Goal: Information Seeking & Learning: Learn about a topic

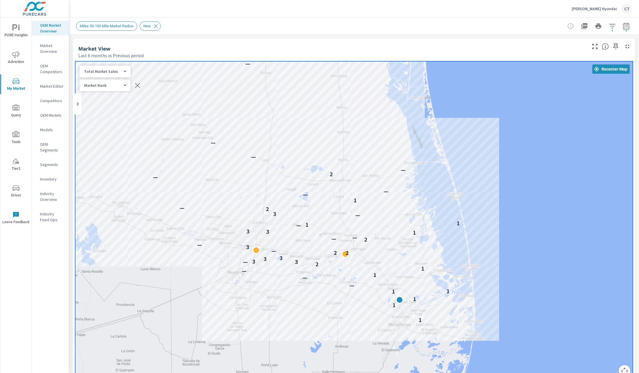
scroll to position [0, 0]
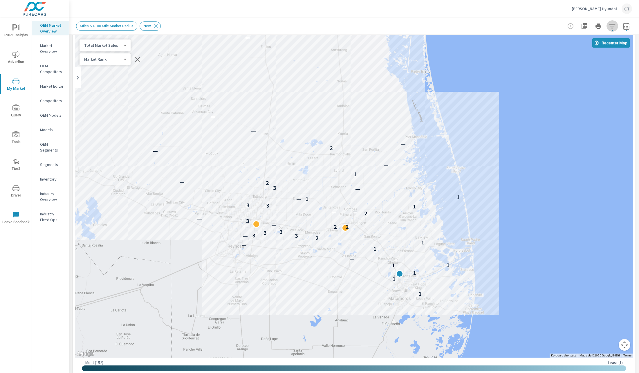
click at [609, 23] on icon "button" at bounding box center [612, 26] width 7 height 7
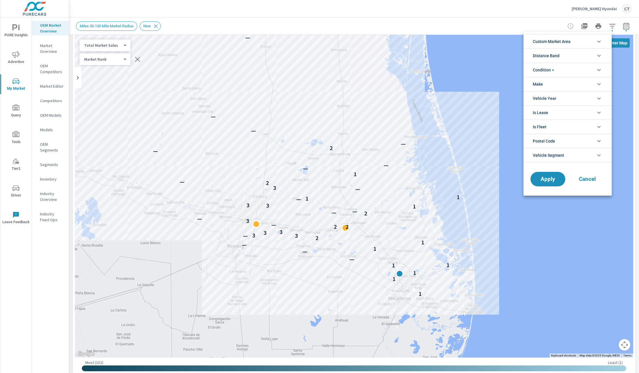
click at [566, 79] on li "Make" at bounding box center [568, 84] width 88 height 14
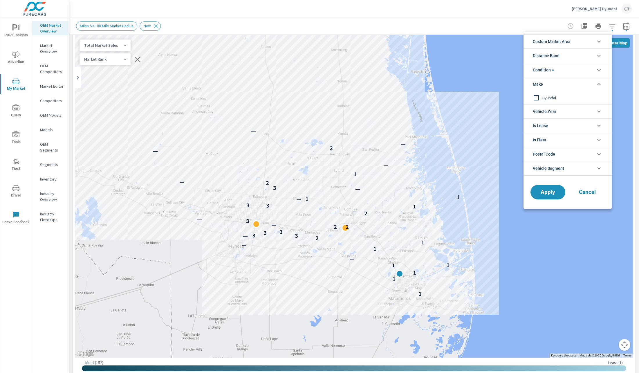
drag, startPoint x: 552, startPoint y: 98, endPoint x: 554, endPoint y: 126, distance: 27.6
click at [552, 98] on span "Hyundai" at bounding box center [574, 97] width 64 height 7
click at [551, 187] on button "Apply" at bounding box center [548, 192] width 36 height 15
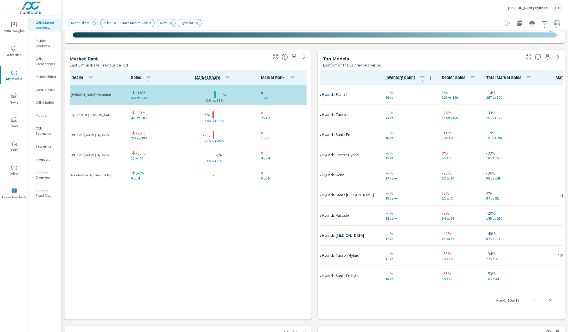
scroll to position [0, 44]
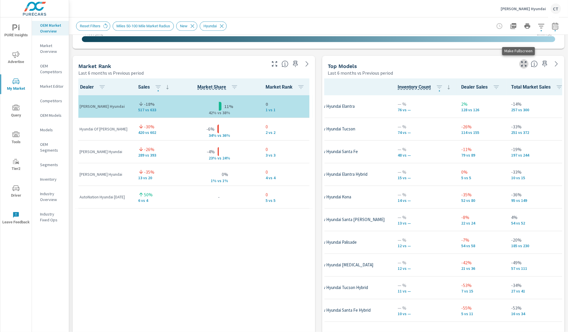
click at [520, 65] on icon "button" at bounding box center [523, 63] width 7 height 7
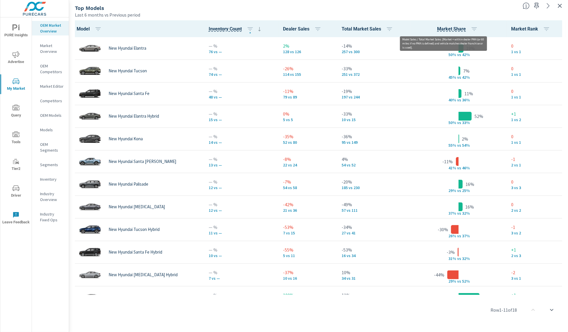
click at [437, 26] on span "Market Share" at bounding box center [451, 29] width 29 height 7
click at [471, 27] on icon "button" at bounding box center [474, 29] width 7 height 7
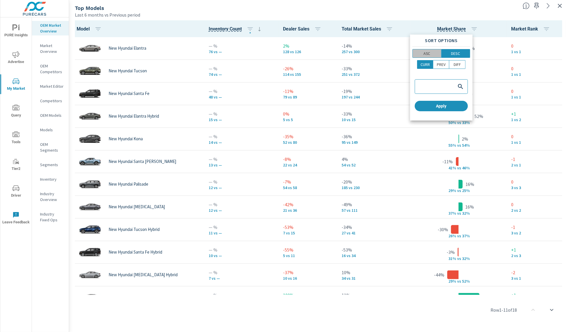
click at [434, 52] on span "ASC" at bounding box center [426, 54] width 25 height 6
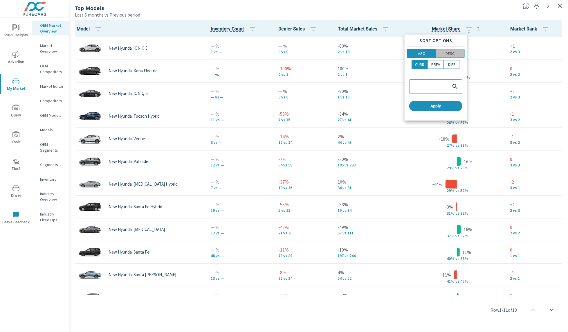
click at [453, 52] on p "DESC" at bounding box center [450, 54] width 9 height 6
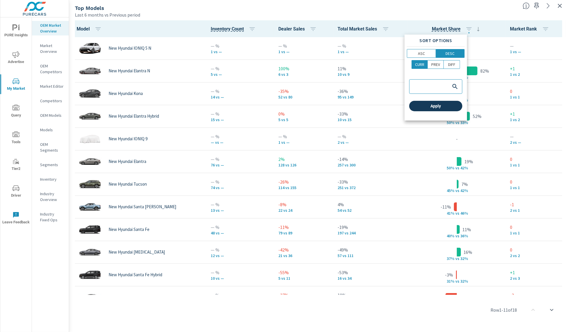
click at [448, 106] on span "Apply" at bounding box center [436, 105] width 48 height 5
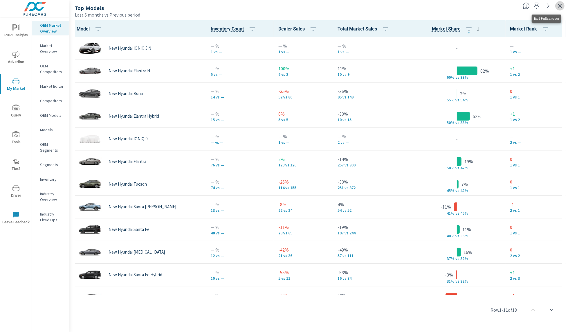
click at [559, 3] on icon "button" at bounding box center [559, 5] width 7 height 7
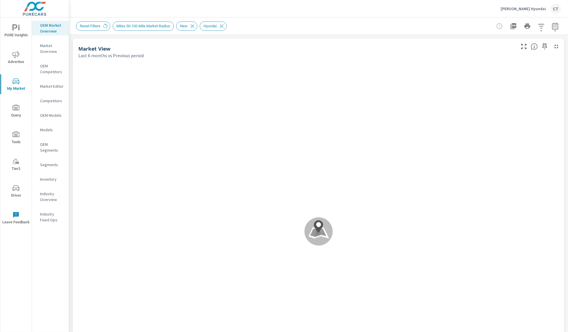
scroll to position [0, 0]
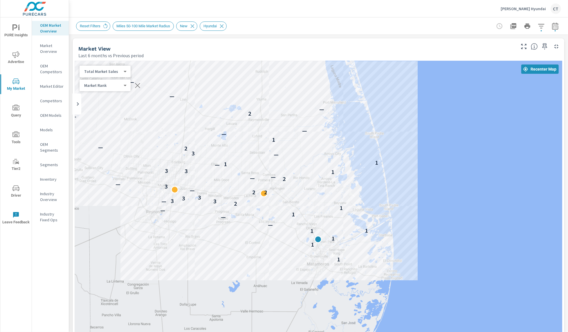
drag, startPoint x: 359, startPoint y: 252, endPoint x: 321, endPoint y: 177, distance: 84.0
click at [321, 177] on div "1 1 1 1 1 — — 1 — 1 2 3 — 3 3 3 2 2 — 3 — 2 — — 1 3 3 — 1 1 — 3 2 — 1 — — — 2 —…" at bounding box center [492, 304] width 439 height 285
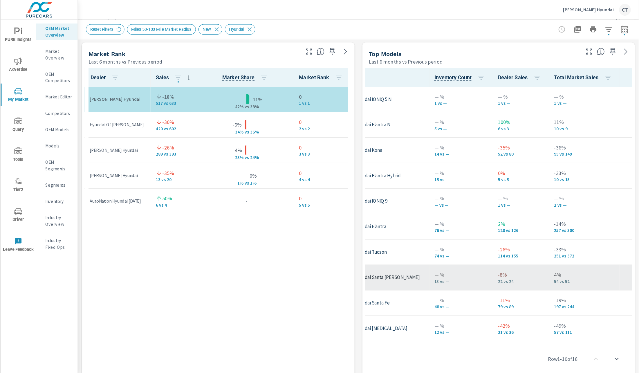
scroll to position [0, 69]
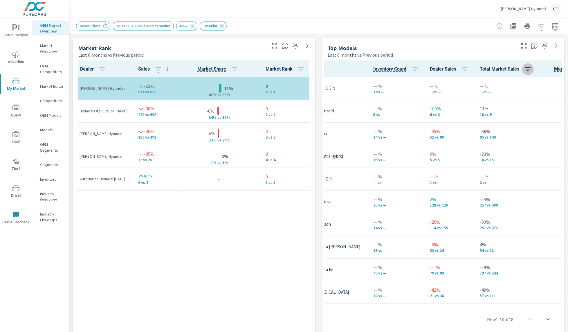
click at [522, 69] on button "button" at bounding box center [528, 69] width 12 height 12
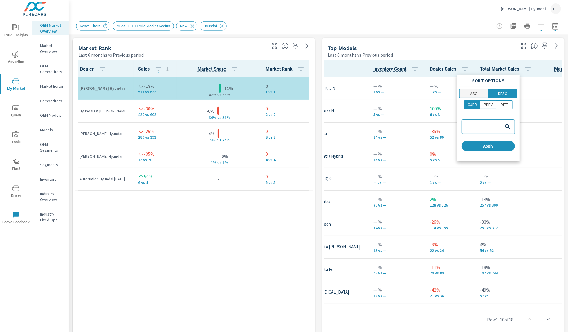
click at [486, 93] on button "ASC" at bounding box center [473, 93] width 29 height 9
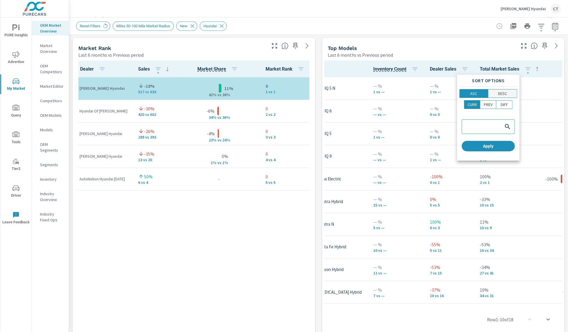
click at [505, 94] on p "DESC" at bounding box center [502, 94] width 9 height 6
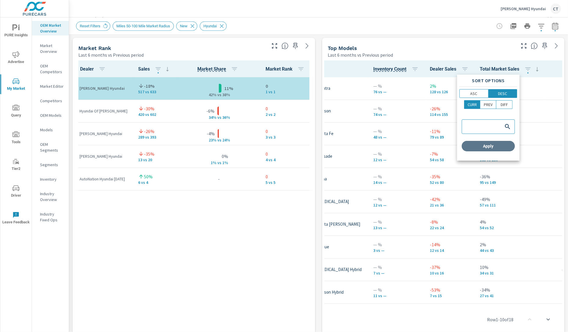
click at [488, 147] on span "Apply" at bounding box center [488, 145] width 48 height 5
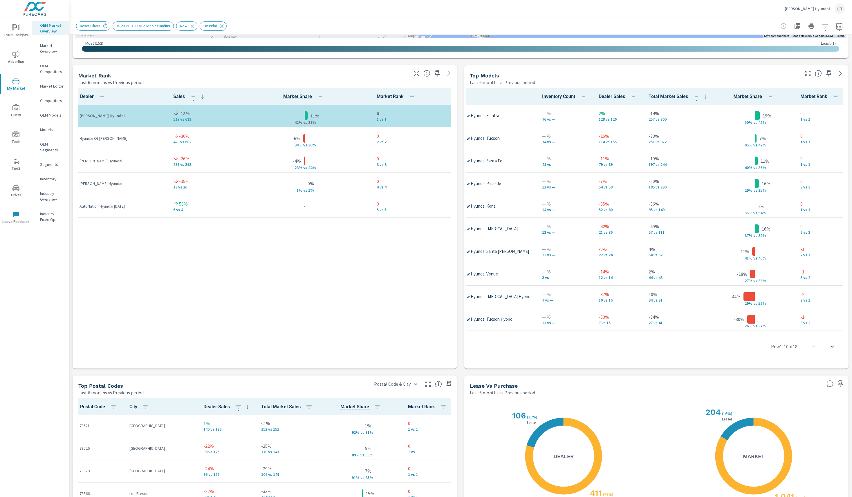
scroll to position [327, 0]
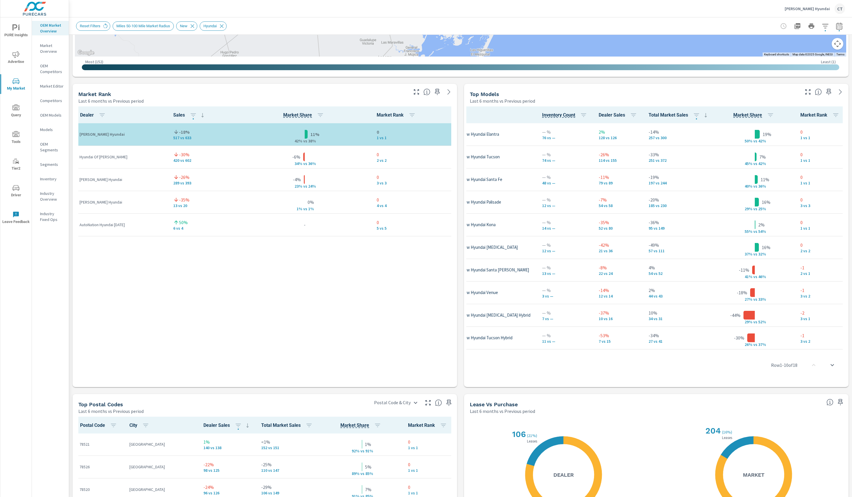
click at [639, 89] on icon "button" at bounding box center [808, 92] width 7 height 7
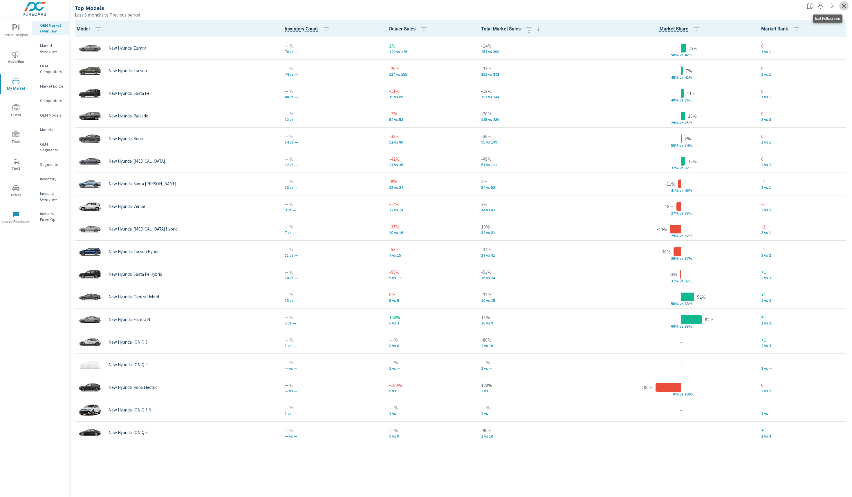
click at [639, 4] on icon "button" at bounding box center [844, 5] width 7 height 7
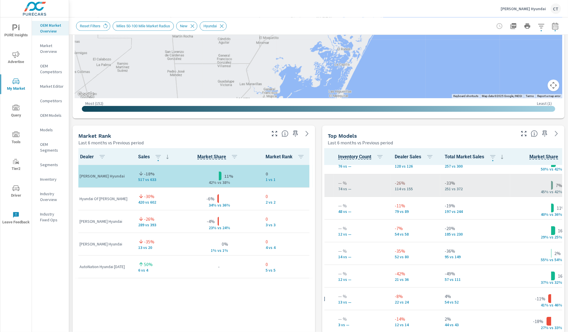
scroll to position [11, 104]
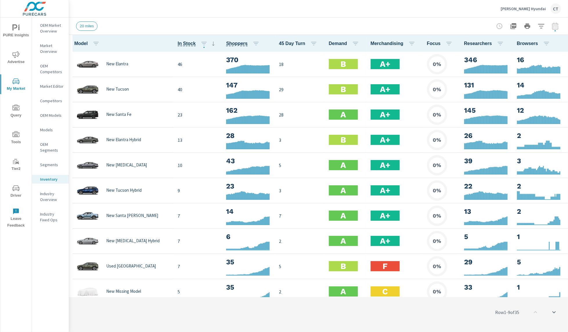
click at [268, 12] on div "Tipton Hyundai CT" at bounding box center [318, 8] width 485 height 17
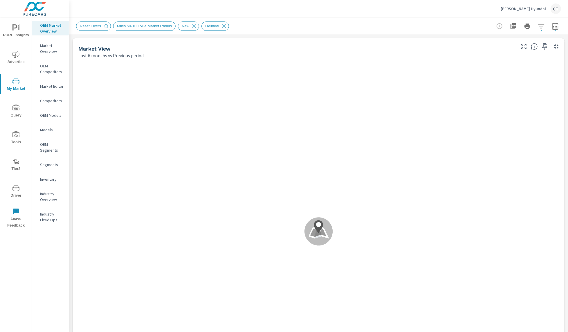
scroll to position [0, 0]
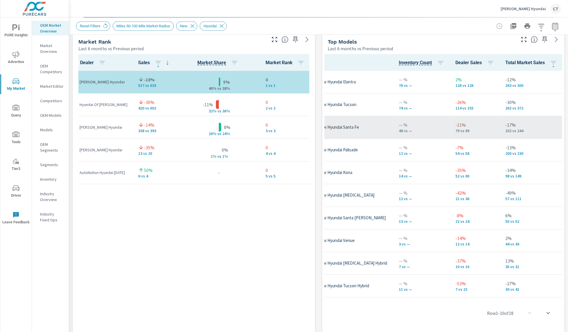
scroll to position [0, 182]
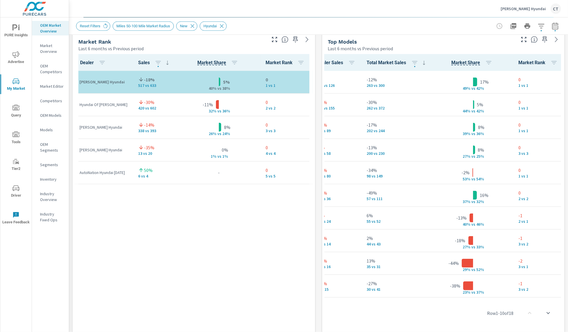
click at [553, 42] on icon at bounding box center [556, 39] width 7 height 7
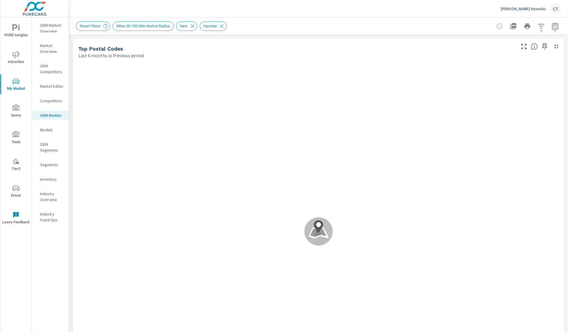
scroll to position [0, 0]
click at [554, 44] on icon "button" at bounding box center [556, 46] width 4 height 4
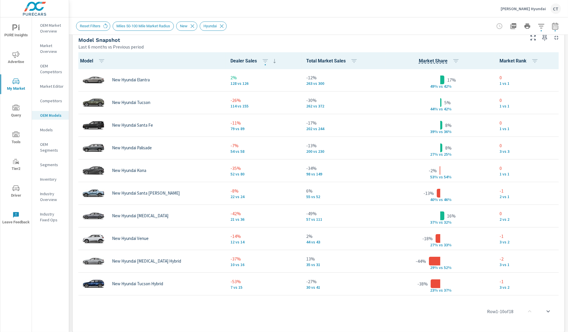
scroll to position [70, 0]
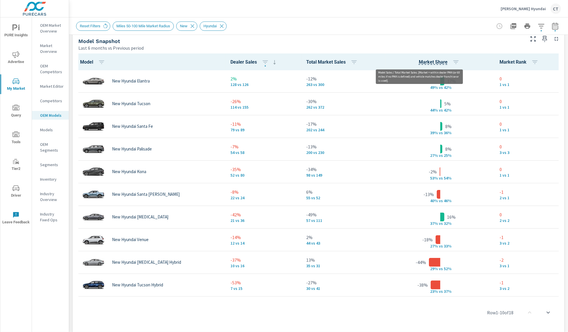
click at [419, 62] on span "Market Share" at bounding box center [433, 62] width 29 height 7
click at [452, 63] on icon "button" at bounding box center [455, 62] width 7 height 7
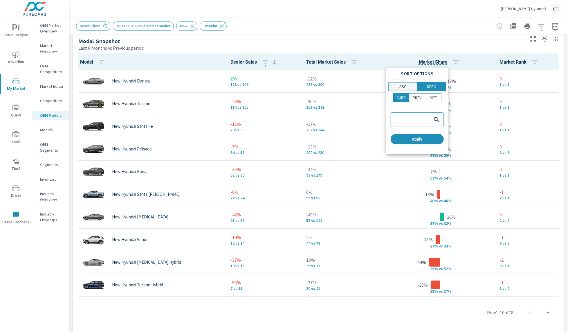
click at [405, 86] on p "ASC" at bounding box center [402, 87] width 7 height 6
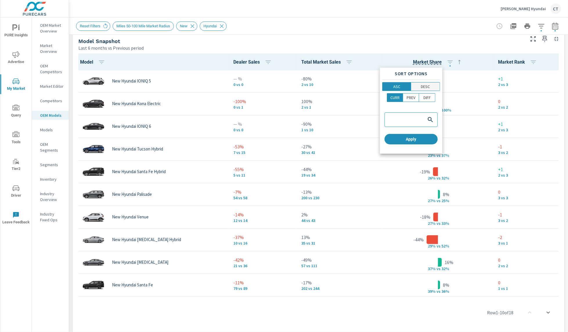
click at [433, 86] on span "DESC" at bounding box center [425, 87] width 25 height 6
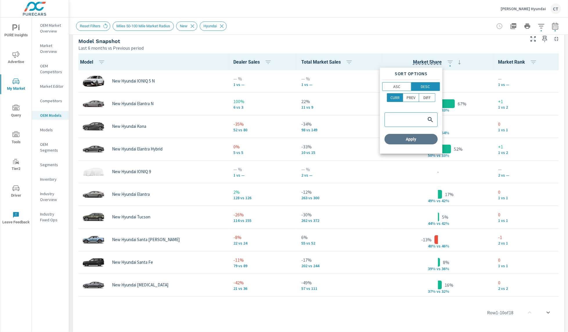
click at [425, 134] on button "Apply" at bounding box center [411, 139] width 53 height 10
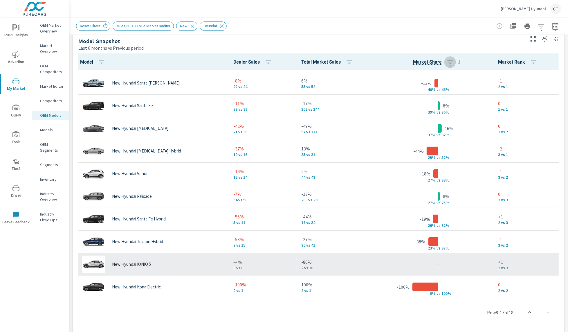
scroll to position [178, 0]
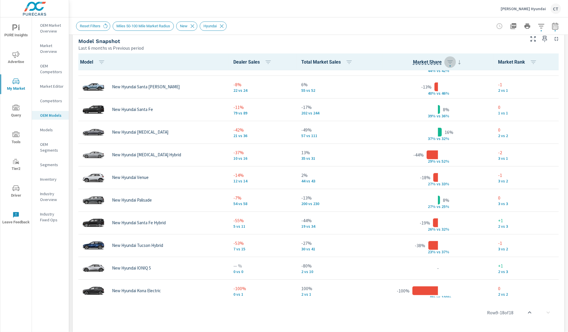
scroll to position [143, 0]
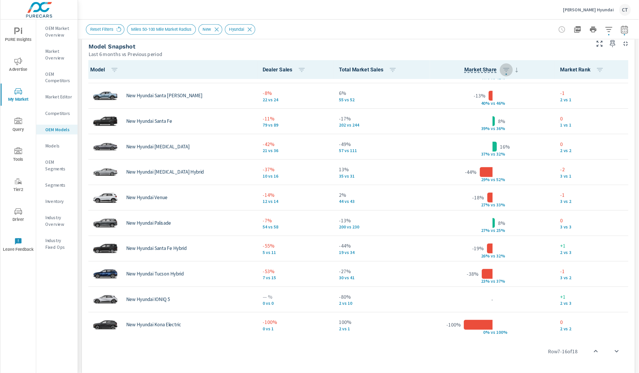
scroll to position [156, 0]
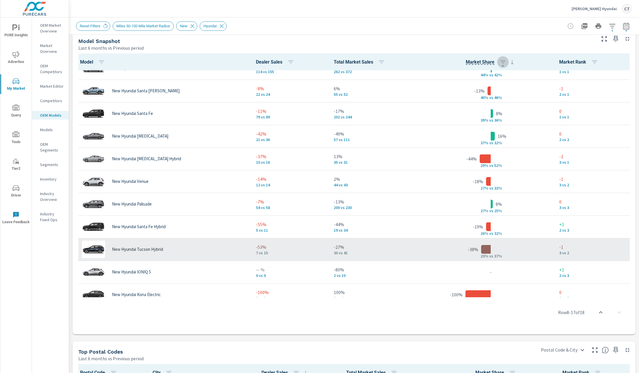
scroll to position [147, 0]
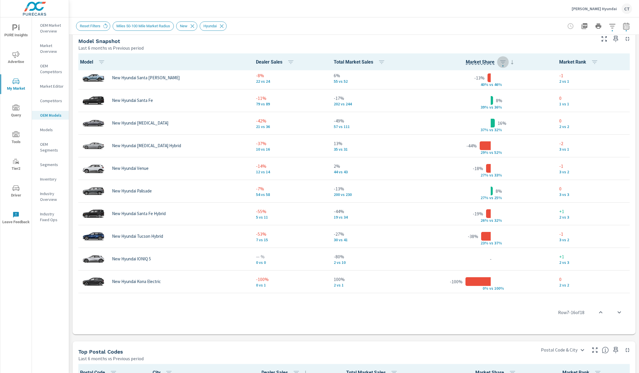
scroll to position [163, 0]
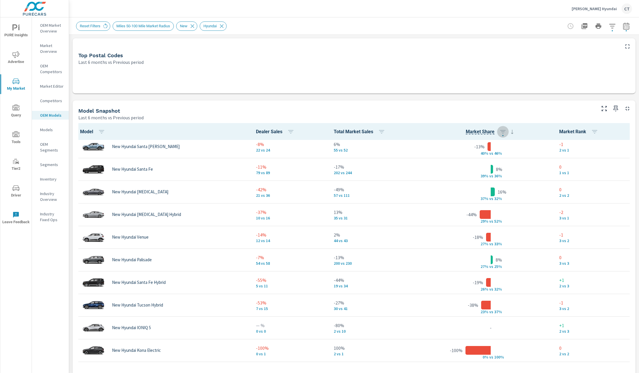
click at [50, 26] on p "OEM Market Overview" at bounding box center [52, 28] width 24 height 12
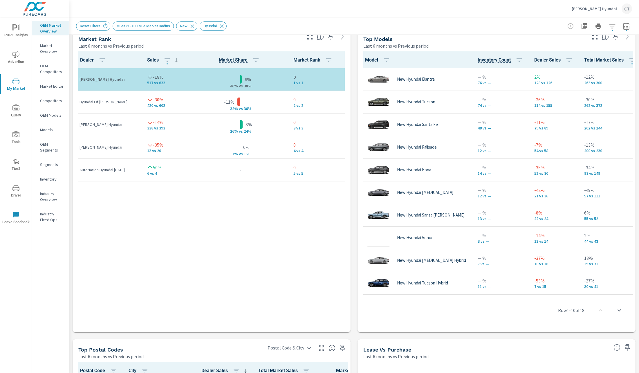
scroll to position [391, 0]
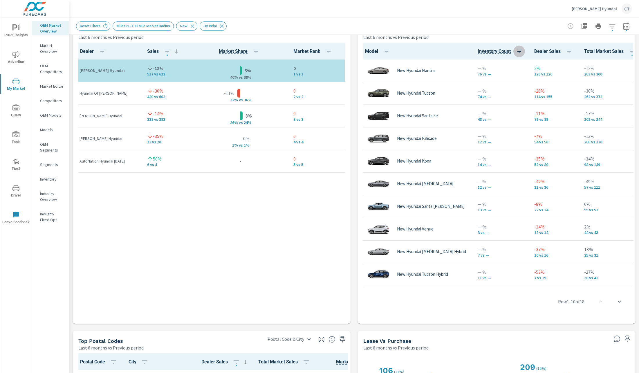
click at [516, 52] on icon "button" at bounding box center [519, 51] width 7 height 7
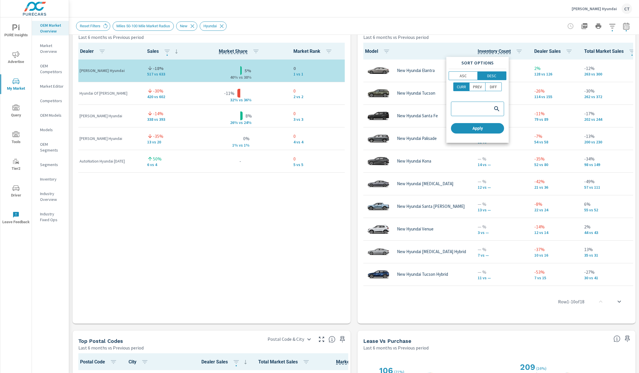
click at [527, 41] on div at bounding box center [319, 186] width 639 height 373
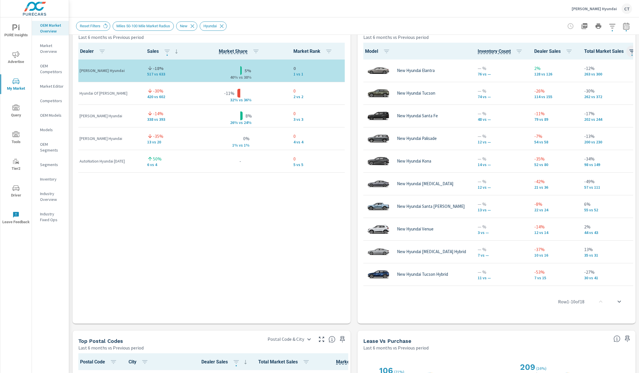
click at [568, 50] on icon "button" at bounding box center [632, 51] width 7 height 7
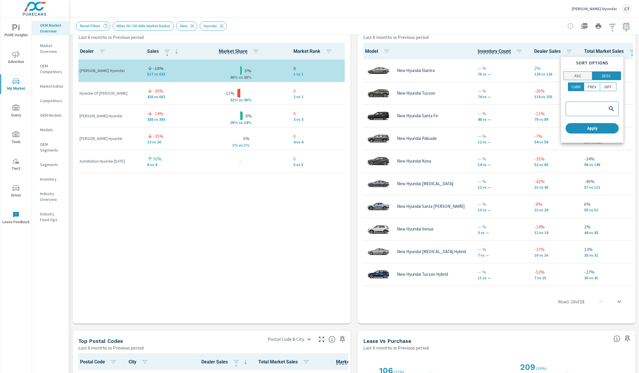
click at [568, 73] on p "ASC" at bounding box center [577, 76] width 7 height 6
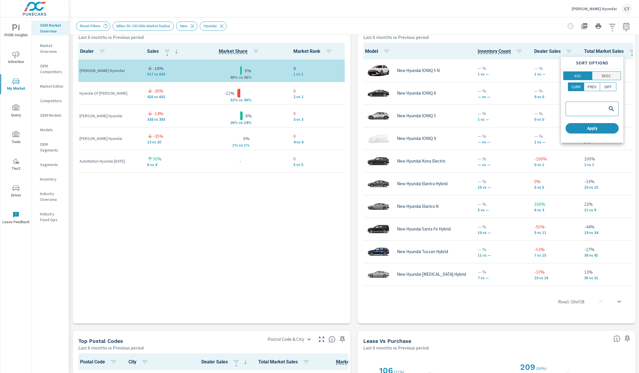
click at [568, 76] on p "DESC" at bounding box center [606, 76] width 9 height 6
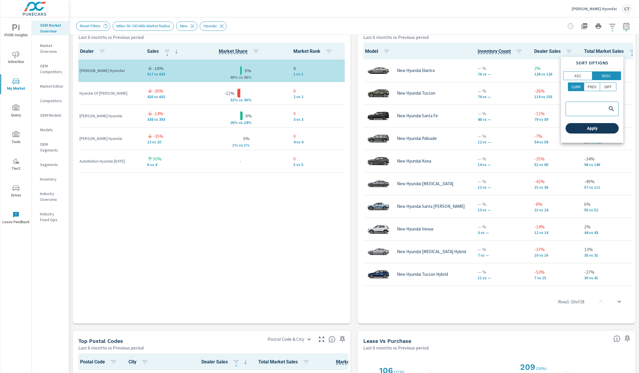
click at [568, 127] on span "Apply" at bounding box center [592, 128] width 48 height 5
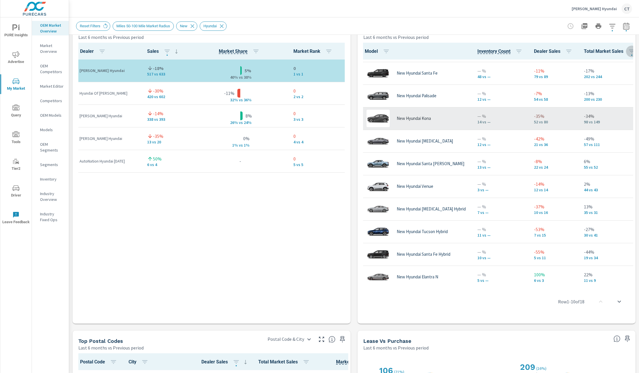
scroll to position [44, 0]
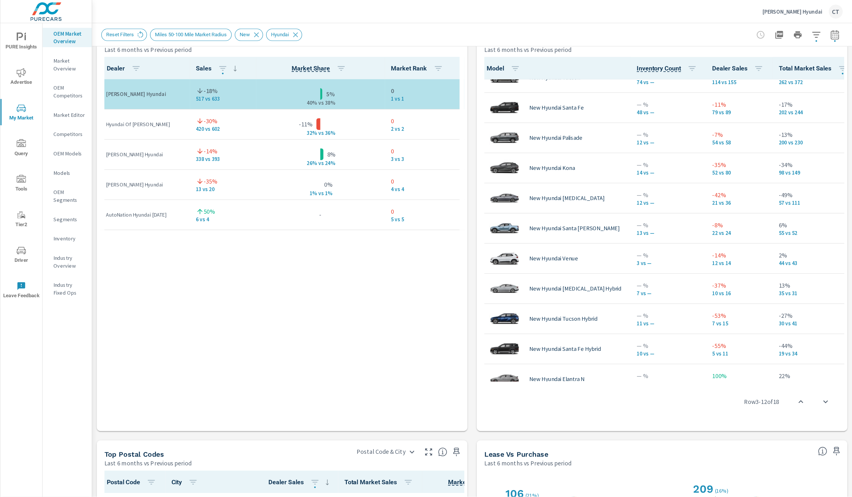
scroll to position [33, 0]
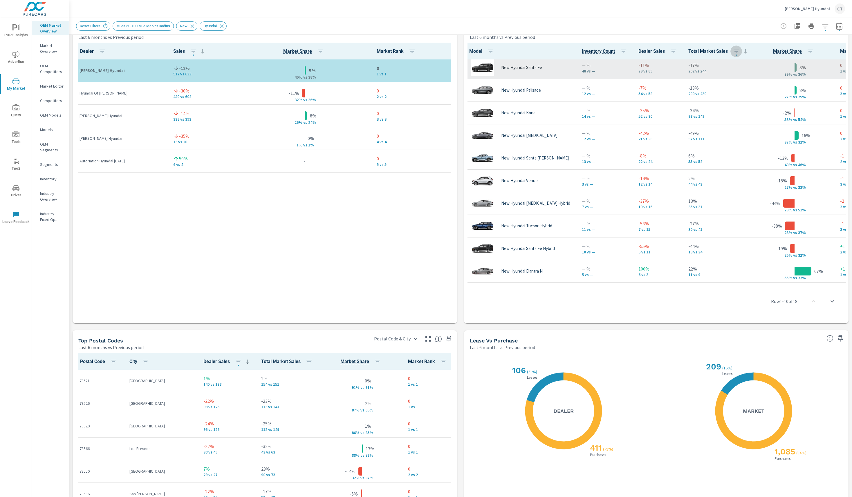
scroll to position [52, 2]
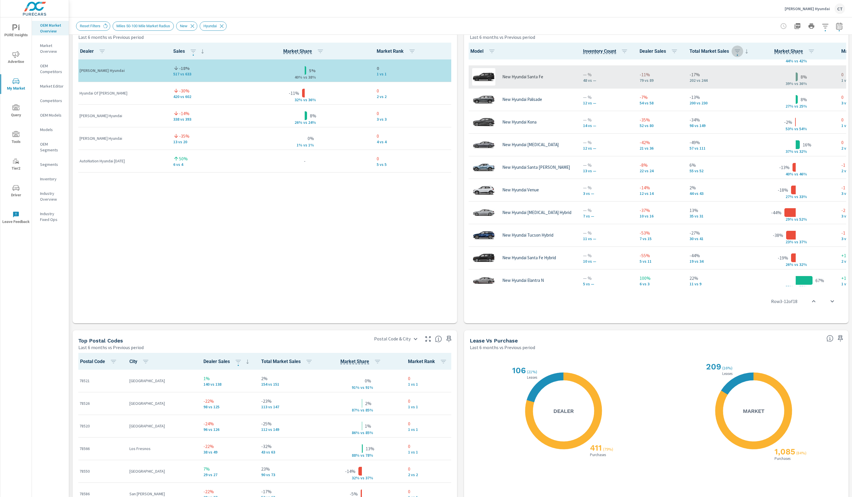
scroll to position [44, 1]
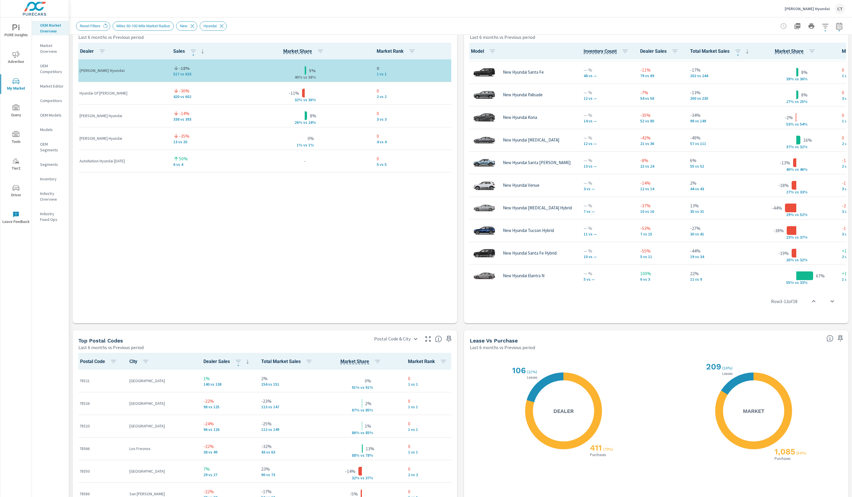
click at [363, 243] on div "Dealer Sales Market Share Market Rank Tipton Hyundai -18% 517 vs 633 5% 40% v s…" at bounding box center [265, 182] width 380 height 279
click at [568, 52] on div "Market View Last 6 months vs Previous period ← Move left → Move right ↑ Move up…" at bounding box center [460, 141] width 783 height 994
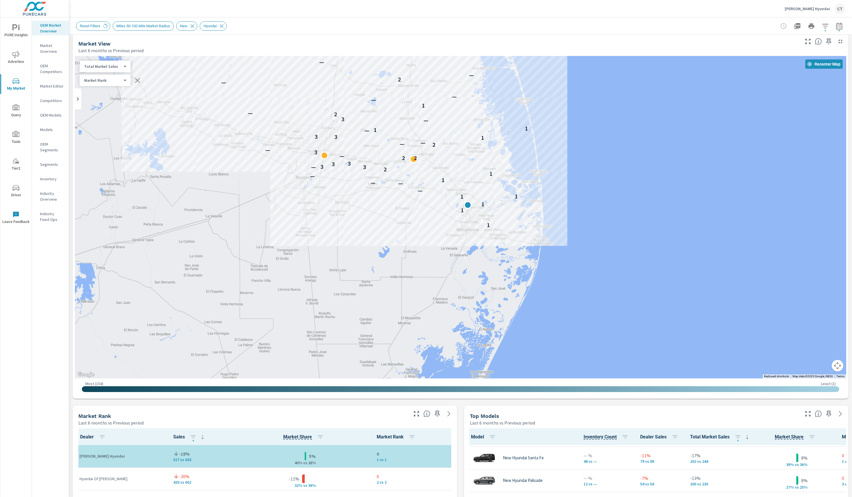
scroll to position [0, 0]
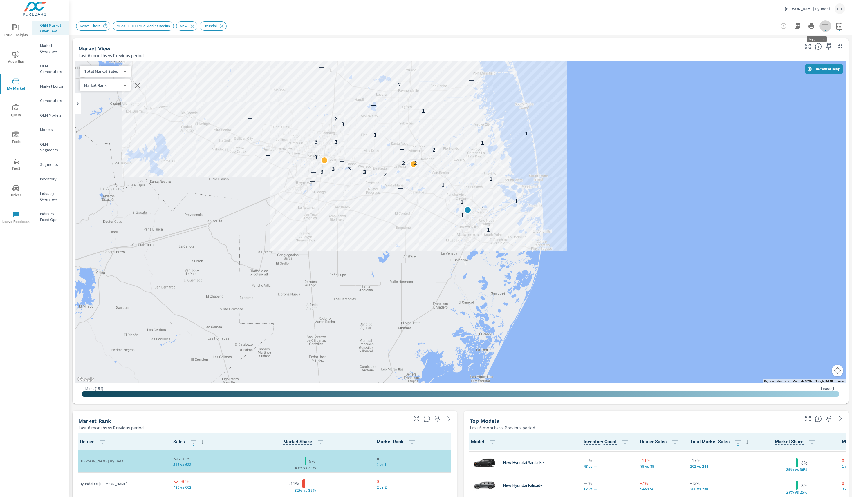
click at [568, 23] on icon "button" at bounding box center [825, 26] width 7 height 7
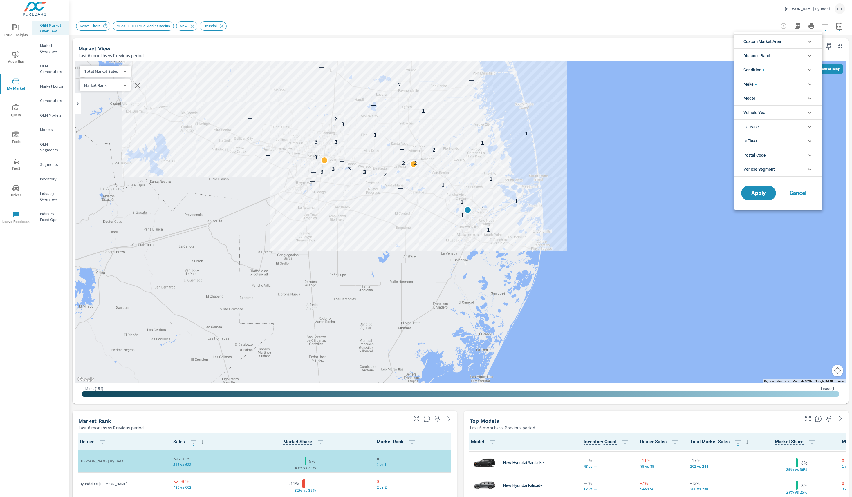
click at [568, 95] on li "Model" at bounding box center [778, 98] width 88 height 14
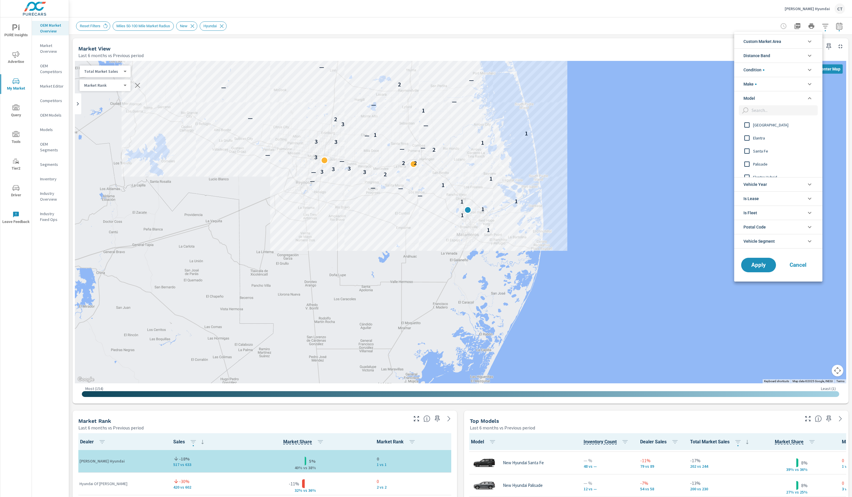
click at [568, 152] on span "Santa Fe" at bounding box center [785, 151] width 64 height 7
click at [568, 265] on span "Apply" at bounding box center [759, 265] width 24 height 6
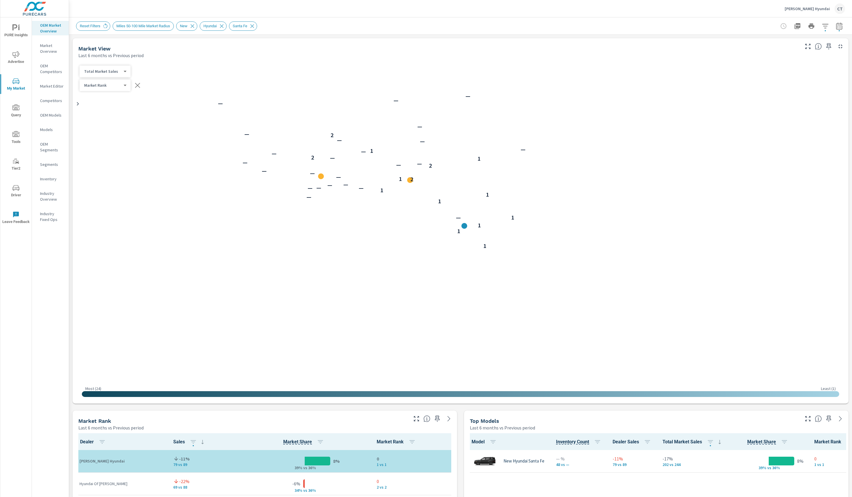
scroll to position [0, 0]
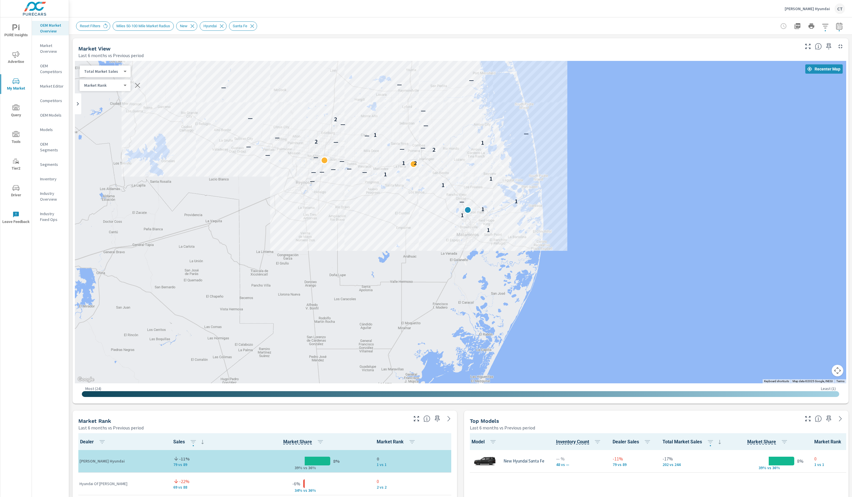
click at [387, 27] on div "Reset Filters Miles 50-100 Mile Market Radius New Hyundai Santa Fe" at bounding box center [420, 25] width 688 height 9
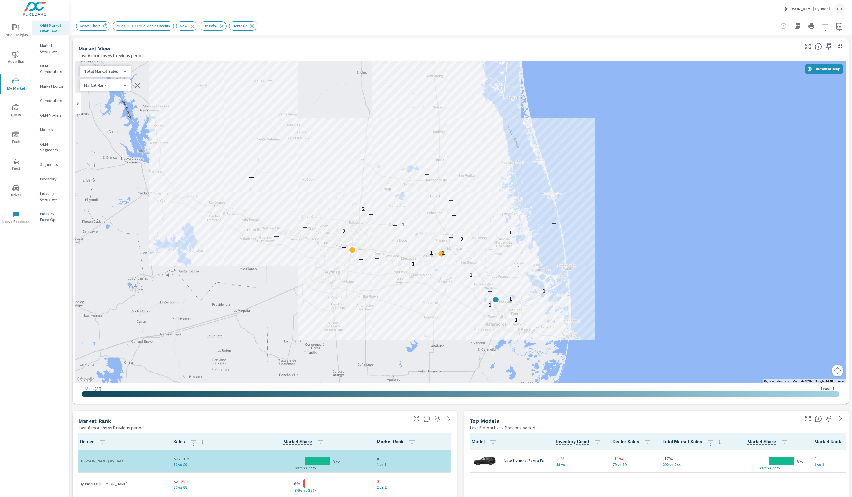
drag, startPoint x: 695, startPoint y: 166, endPoint x: 722, endPoint y: 257, distance: 94.5
click at [568, 257] on div "1 1 1 — 1 1 — 1 1 — — — — — 2 1 — — — 2 — — — 1 — 2 — — 1 — — — 2 — — — — —" at bounding box center [460, 222] width 771 height 323
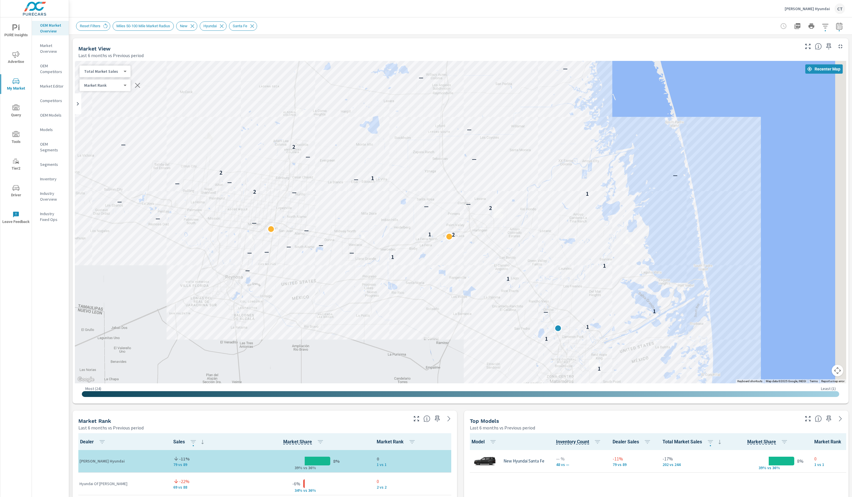
drag, startPoint x: 376, startPoint y: 262, endPoint x: 302, endPoint y: 257, distance: 74.2
click at [302, 257] on div "1 1 1 — 1 1 — 1 1 — — — — — 2 1 — — — 2 — — — 1 — 2 — — — 1 — 2 — — 2 — — — — —" at bounding box center [460, 222] width 771 height 323
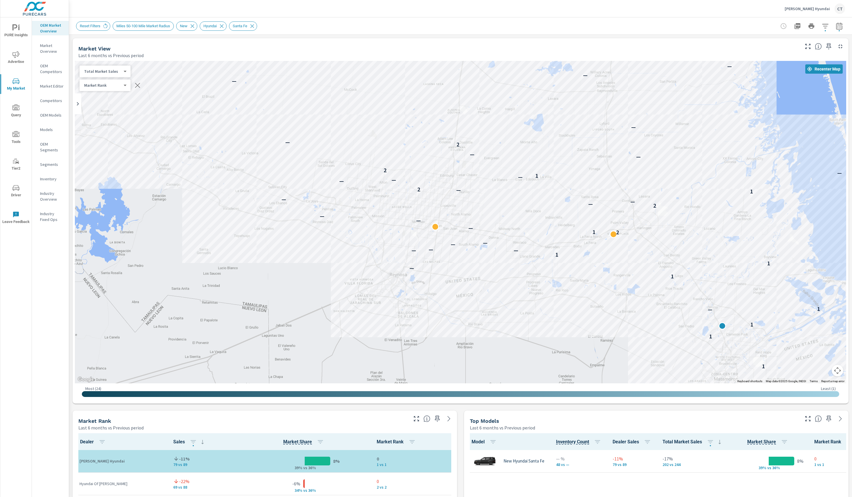
drag, startPoint x: 215, startPoint y: 316, endPoint x: 370, endPoint y: 312, distance: 155.6
click at [370, 312] on div "1 1 1 — 1 1 — 1 1 — — — — — 2 1 — — — 2 — — — 1 — 2 — — — 1 — 2 — — 2 — — — — —" at bounding box center [460, 222] width 771 height 323
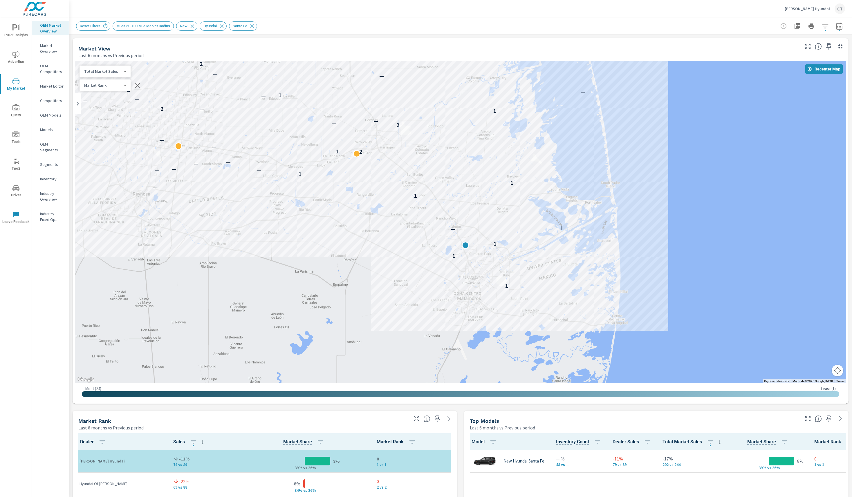
drag, startPoint x: 578, startPoint y: 291, endPoint x: 313, endPoint y: 222, distance: 274.1
click at [320, 226] on div "1 1 1 — 1 1 — 1 1 — — — — — 2 1 — — — 2 — — — 1 — 2 — — — 1 — 2 — — 2 — — — — —" at bounding box center [422, 284] width 439 height 285
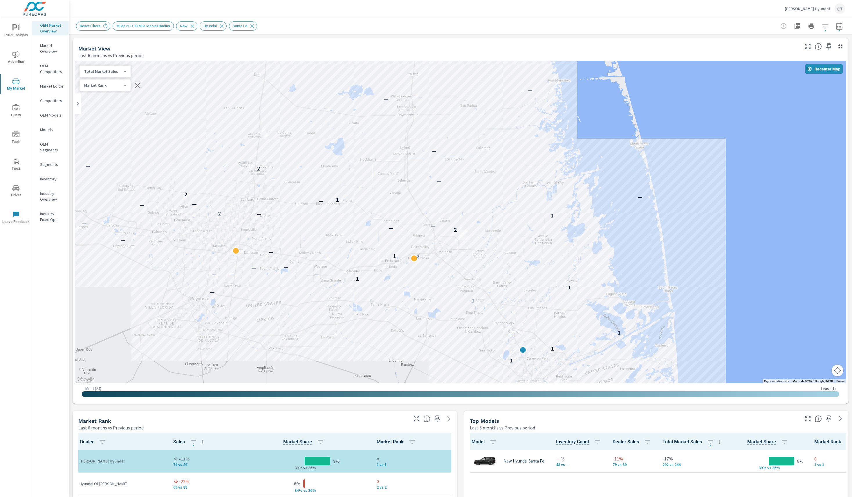
drag, startPoint x: 465, startPoint y: 182, endPoint x: 536, endPoint y: 249, distance: 97.9
click at [536, 249] on div "1 1 1 — 1 1 — 1 1 — — — — — 2 1 — — — 2 — — — 1 — 2 — — — 1 — 2 — — 2 — — — — —" at bounding box center [460, 222] width 771 height 323
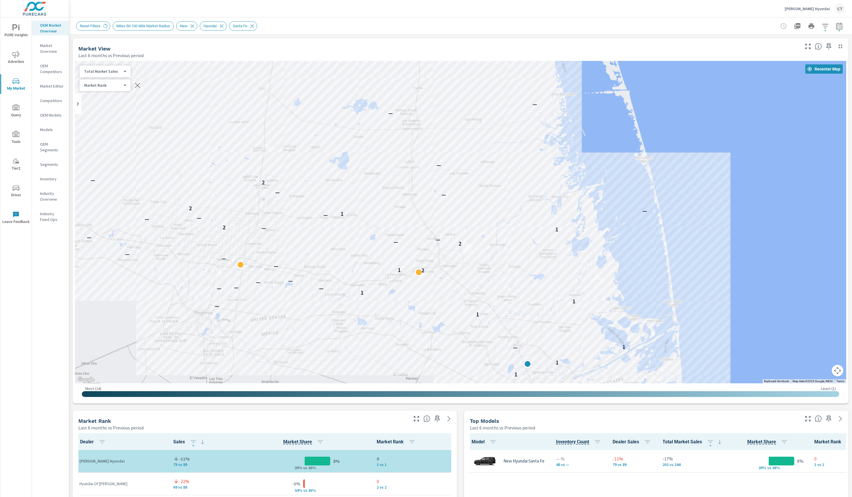
drag, startPoint x: 371, startPoint y: 339, endPoint x: 363, endPoint y: 344, distance: 10.3
click at [363, 331] on div "1 1 1 — 1 1 — 1 1 — — — — — 2 1 — — — 2 — — — 1 — 2 — — — 1 — 2 — — 2 — — — — —" at bounding box center [460, 222] width 771 height 323
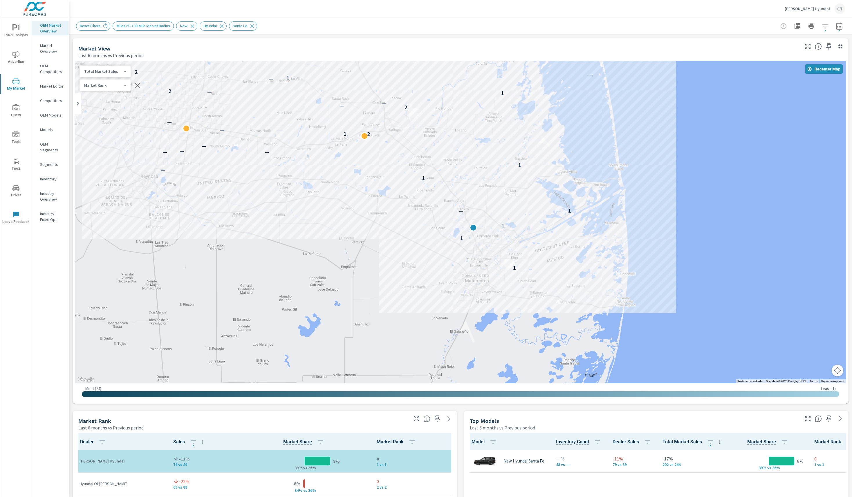
drag, startPoint x: 643, startPoint y: 272, endPoint x: 585, endPoint y: 134, distance: 149.5
click at [568, 129] on div "1 1 1 — 1 1 — 1 1 — — — — — 2 1 — — — 2 — — — 1 — 2 — — — 1 — 2 — — 2 — — — — —" at bounding box center [625, 228] width 439 height 285
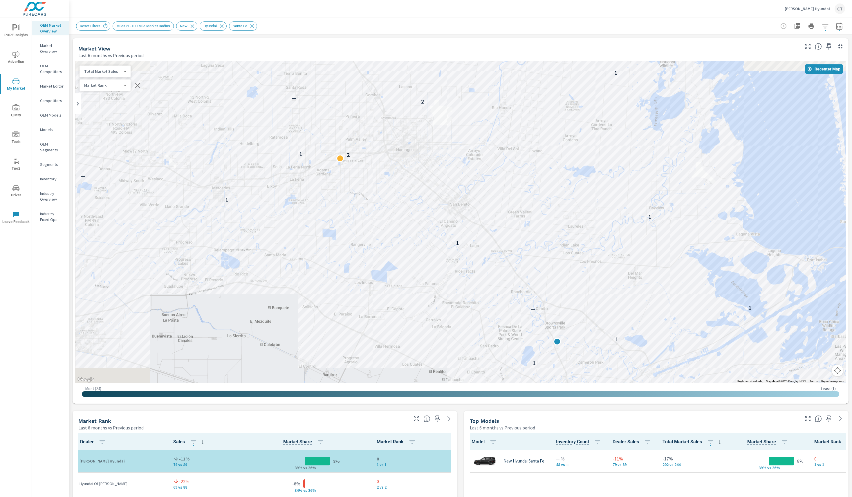
drag, startPoint x: 430, startPoint y: 200, endPoint x: 573, endPoint y: 363, distance: 216.8
click at [568, 331] on div "1 1 1 — 1 1 — 1 1 — — — — — 2 1 — — 2 — — 1 — 2 —" at bounding box center [460, 222] width 771 height 323
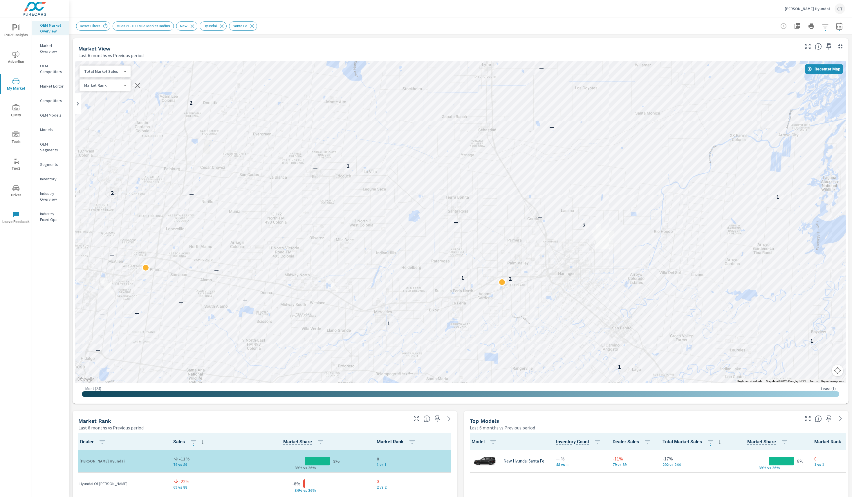
drag, startPoint x: 644, startPoint y: 242, endPoint x: 745, endPoint y: 312, distance: 122.5
click at [568, 312] on div "1 1 1 — 1 1 — 1 1 — — — — — 2 1 — — — 2 — — 1 — 2 — — — 1 — 2 — — 2 —" at bounding box center [783, 435] width 439 height 285
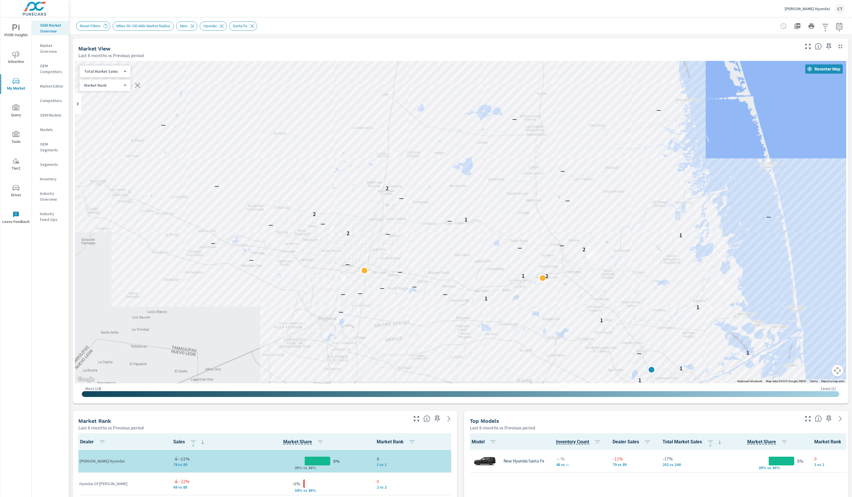
drag, startPoint x: 701, startPoint y: 112, endPoint x: 658, endPoint y: 158, distance: 63.5
click at [568, 158] on div "1 1 1 — 1 1 — 1 1 — — — — — 2 1 — — — 2 — — — 1 — 2 — — — 1 — 2 — — 2 — — — — —" at bounding box center [460, 222] width 771 height 323
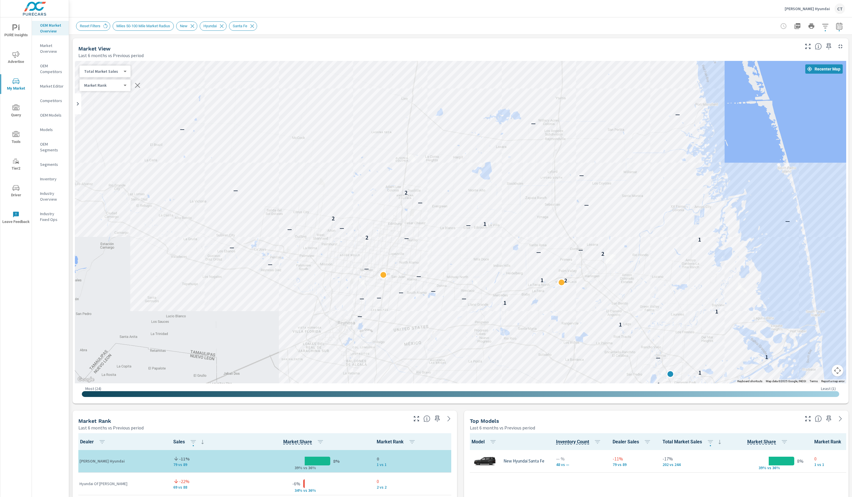
drag, startPoint x: 729, startPoint y: 170, endPoint x: 732, endPoint y: 167, distance: 3.7
click at [568, 174] on div "1 1 1 — 1 1 — 1 1 — — — — — 2 1 — — — 2 — — — 1 — 2 — — — 1 — 2 — — 2 — — — — —" at bounding box center [460, 222] width 771 height 323
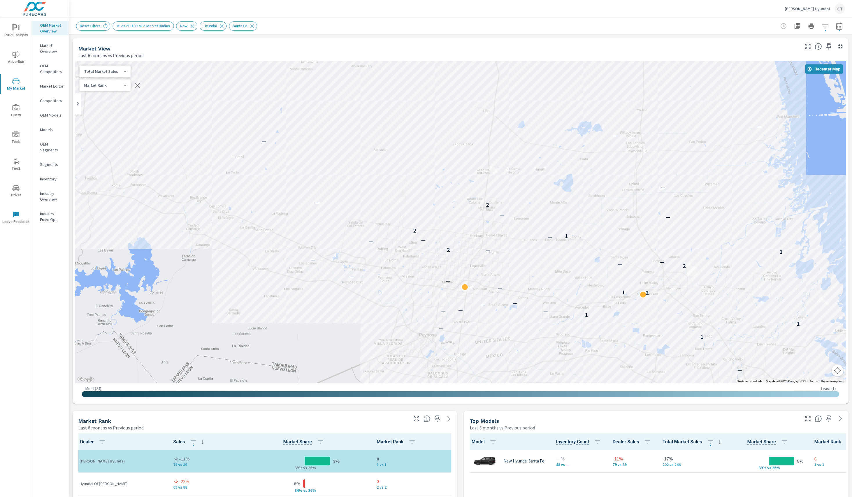
drag, startPoint x: 374, startPoint y: 371, endPoint x: 456, endPoint y: 384, distance: 83.0
click at [457, 331] on div "1 1 1 — 1 1 — 1 1 — — — — — 2 1 — — — 2 — — — 1 — 2 — — — 1 — 2 — — 2 — — — — —" at bounding box center [460, 222] width 771 height 323
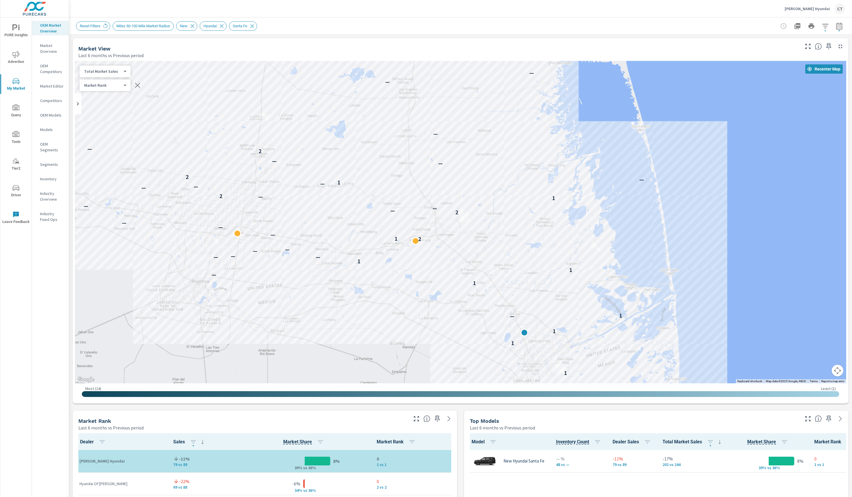
drag, startPoint x: 572, startPoint y: 208, endPoint x: 357, endPoint y: 151, distance: 222.5
click at [357, 151] on div "1 1 1 — 1 1 — 1 1 — — — — — 2 1 — — — 2 — — — 1 — 2 — — — 1 — 2 — — 2 — — — — —" at bounding box center [460, 222] width 771 height 323
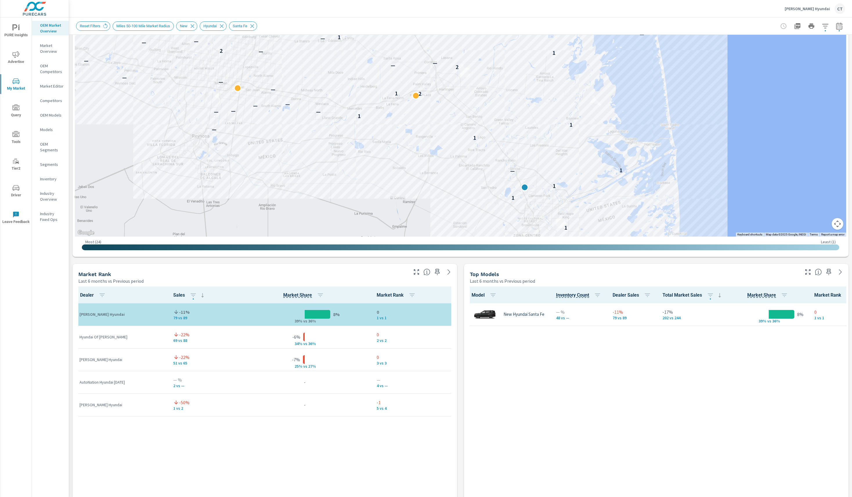
scroll to position [195, 0]
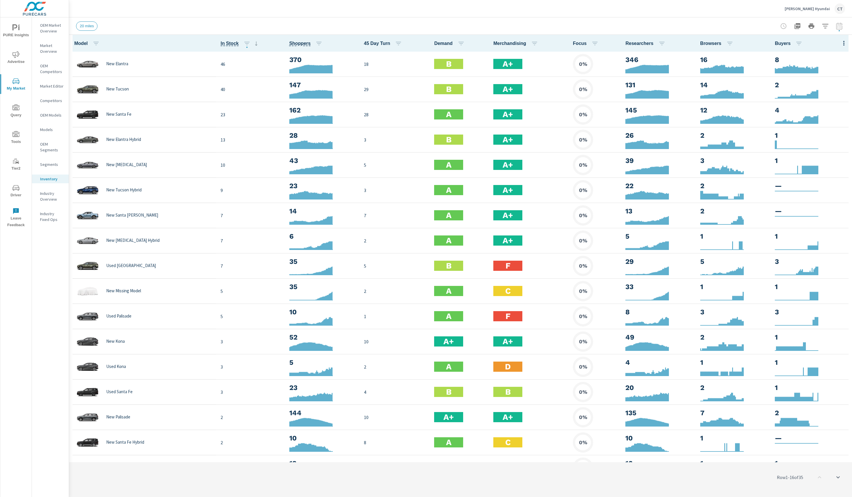
click at [838, 39] on button "button" at bounding box center [844, 43] width 12 height 12
click at [823, 70] on div "Engagement" at bounding box center [825, 67] width 46 height 10
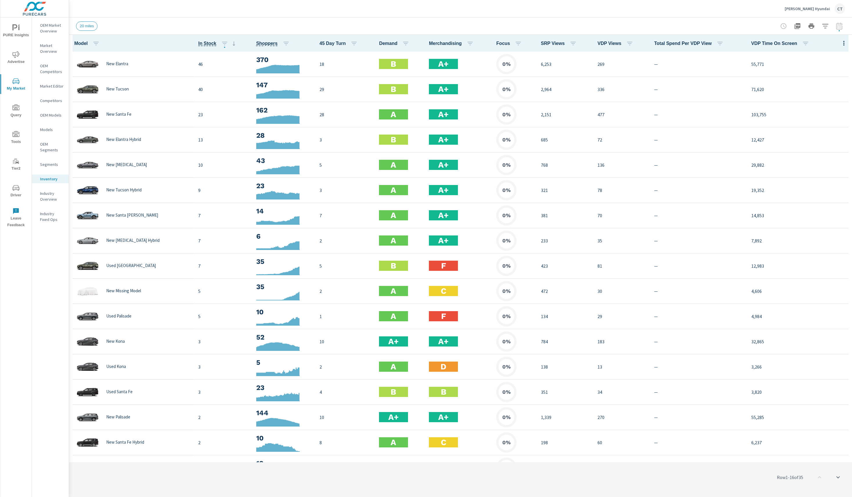
click at [840, 52] on tbody "New Elantra 46 370 18 B A+ 0% 6,253 269 — 55,771 New Tucson 40 147 29 B A+ 0% 2…" at bounding box center [460, 494] width 783 height 884
click at [841, 44] on icon "button" at bounding box center [844, 43] width 7 height 7
click at [833, 96] on span "Inventory" at bounding box center [825, 98] width 37 height 6
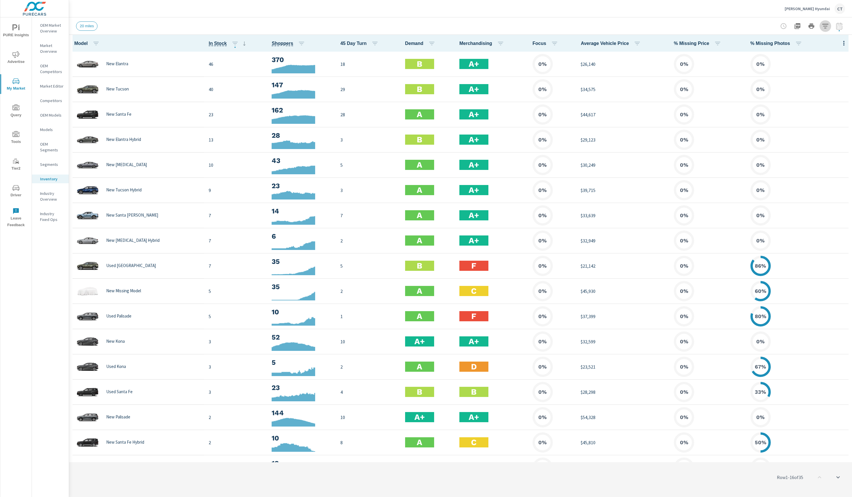
click at [826, 26] on icon "button" at bounding box center [825, 26] width 6 height 4
click at [784, 73] on li "Condition" at bounding box center [787, 74] width 88 height 14
click at [777, 86] on span "New" at bounding box center [794, 87] width 64 height 7
click at [785, 50] on body "PURE Insights Advertise My Market Query Tools Tier2 Driver Leave Feedback OEM M…" at bounding box center [426, 248] width 852 height 497
click at [773, 75] on li "50 miles" at bounding box center [787, 77] width 71 height 9
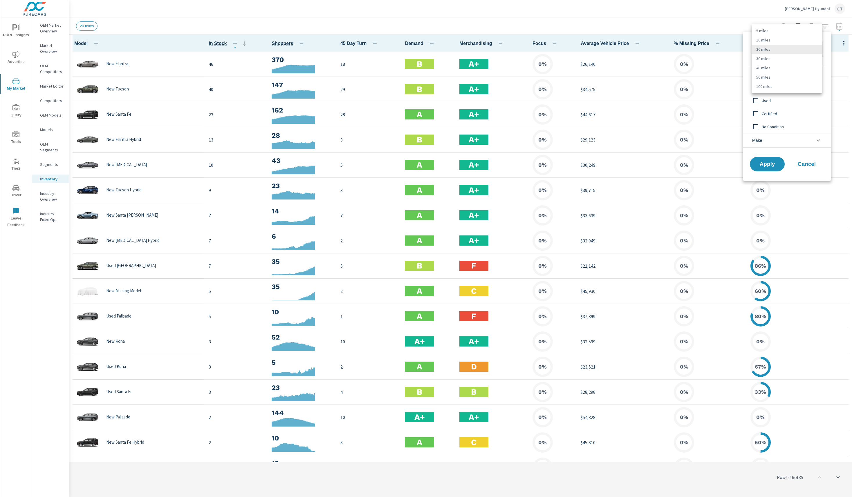
type Distance "50"
click at [775, 165] on span "Apply" at bounding box center [767, 165] width 24 height 6
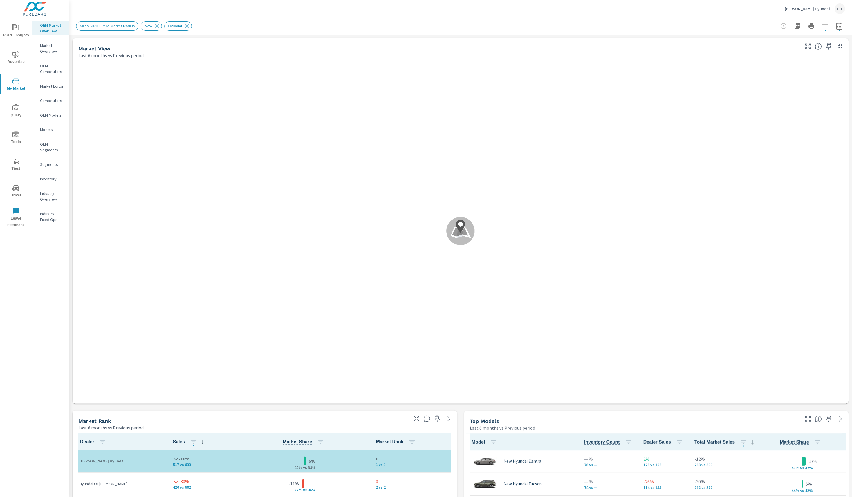
scroll to position [0, 0]
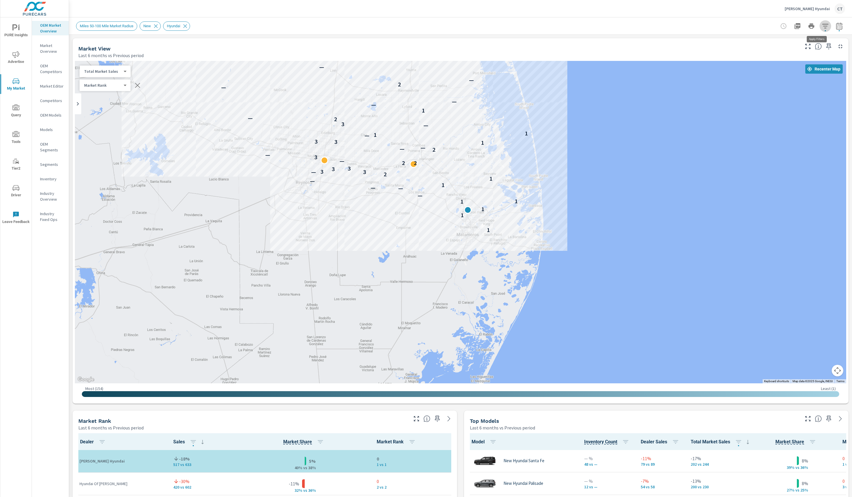
click at [822, 23] on icon "button" at bounding box center [825, 26] width 7 height 7
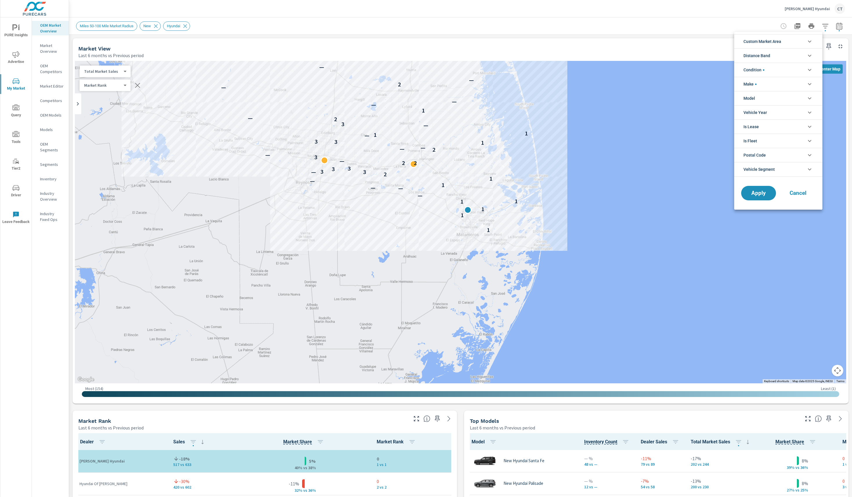
click at [781, 97] on li "Model" at bounding box center [778, 98] width 88 height 14
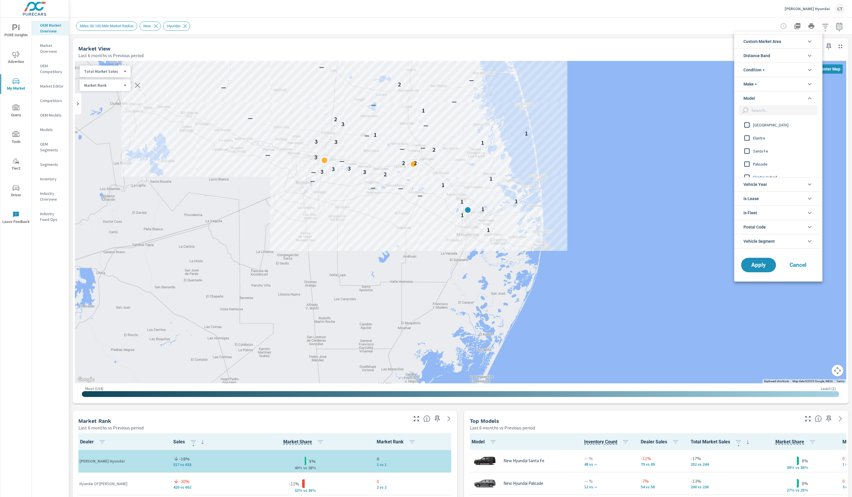
click at [776, 112] on input "filter options" at bounding box center [783, 110] width 68 height 10
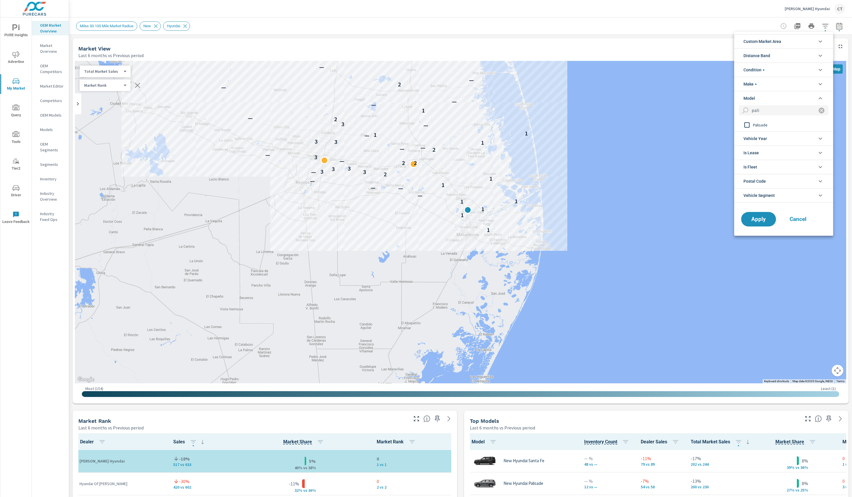
type input "pali"
click at [780, 125] on span "Palisade" at bounding box center [785, 125] width 64 height 7
click at [760, 224] on button "Apply" at bounding box center [759, 219] width 36 height 15
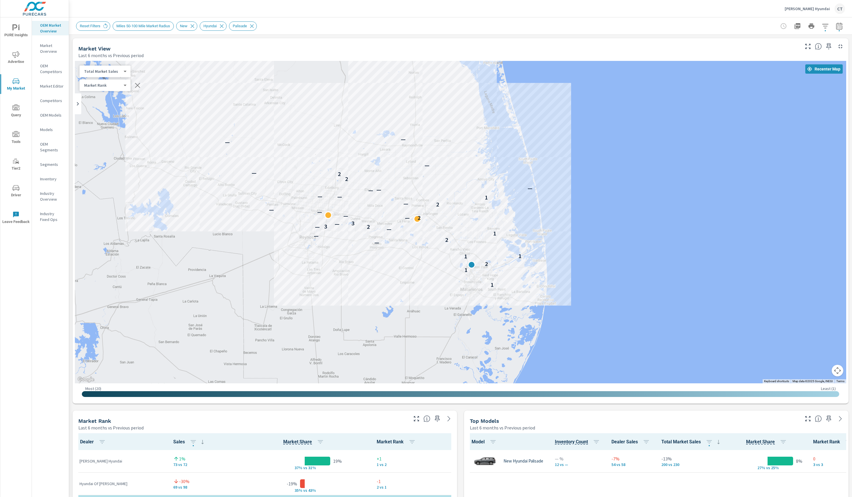
drag, startPoint x: 656, startPoint y: 221, endPoint x: 660, endPoint y: 247, distance: 25.8
click at [660, 247] on div "1 1 2 1 1 — 2 — 1 — 2 — 3 — 3 2 — — — — 2 — 1 — — — — — 2 2 — — — —" at bounding box center [460, 222] width 771 height 323
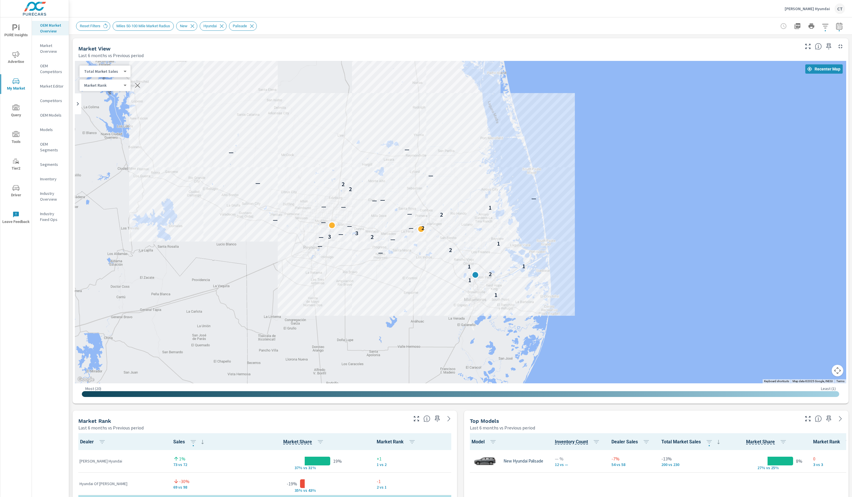
click at [837, 44] on icon "button" at bounding box center [840, 46] width 7 height 7
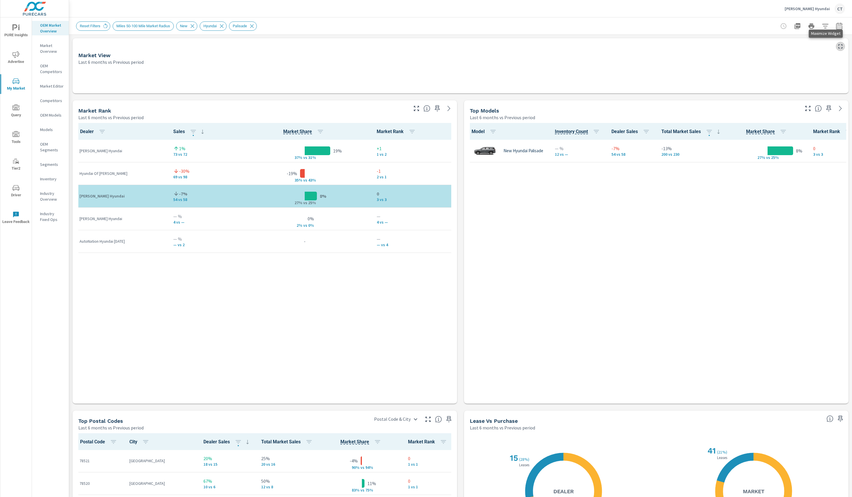
click at [837, 45] on icon "button" at bounding box center [840, 46] width 7 height 7
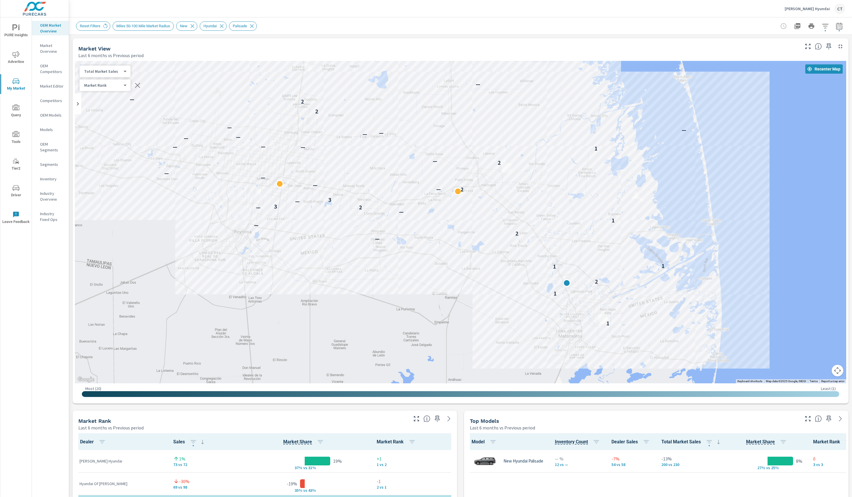
drag, startPoint x: 721, startPoint y: 210, endPoint x: 739, endPoint y: 156, distance: 57.3
click at [739, 156] on div "1 1 2 1 1 — 2 — 1 — 2 — 3 — 3 2 — — — — 2 — 1 — — — — — — — — — 2 2 — — — —" at bounding box center [707, 283] width 439 height 285
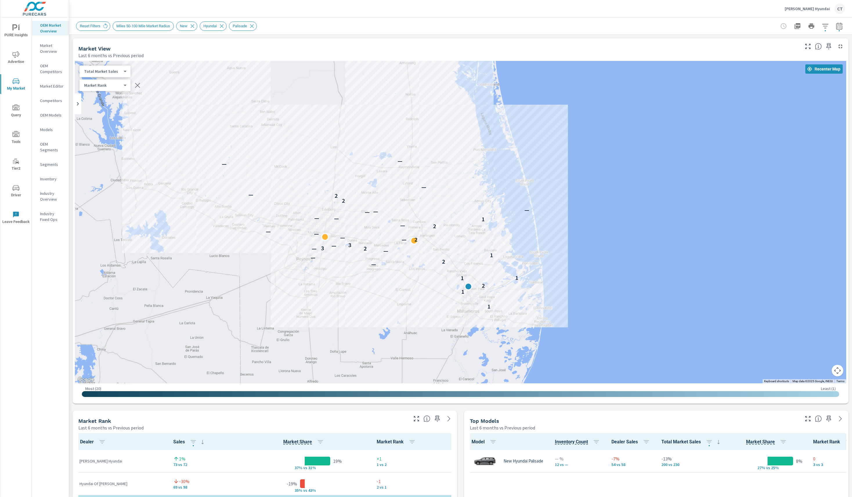
drag, startPoint x: 743, startPoint y: 124, endPoint x: 565, endPoint y: 206, distance: 196.5
click at [565, 206] on div "1 1 2 1 1 — 2 — 1 — 2 — 3 — 3 2 — — — — 2 — 1 — — — — — 2 2 — — — —" at bounding box center [460, 222] width 771 height 323
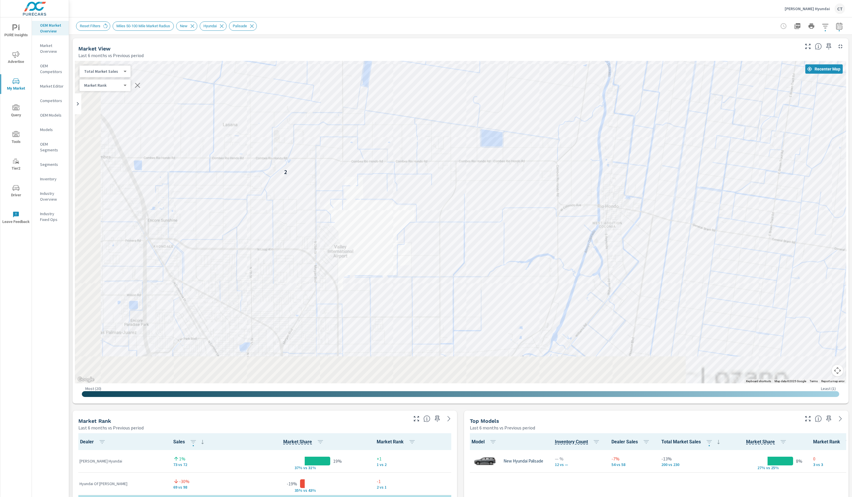
drag, startPoint x: 580, startPoint y: 255, endPoint x: 653, endPoint y: 107, distance: 164.6
click at [653, 107] on div "2 2 1" at bounding box center [709, 226] width 439 height 285
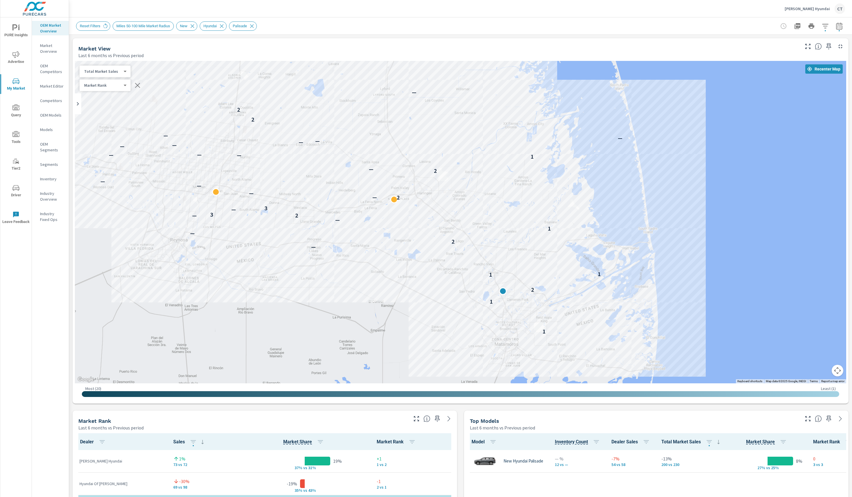
drag, startPoint x: 580, startPoint y: 212, endPoint x: 509, endPoint y: 208, distance: 71.2
click at [509, 208] on div "1 1 2 1 1 — 2 — 1 — 2 — 3 — 3 2 — — — — 2 — 1 — — — — — — — — — 2 2 — — — —" at bounding box center [460, 222] width 771 height 323
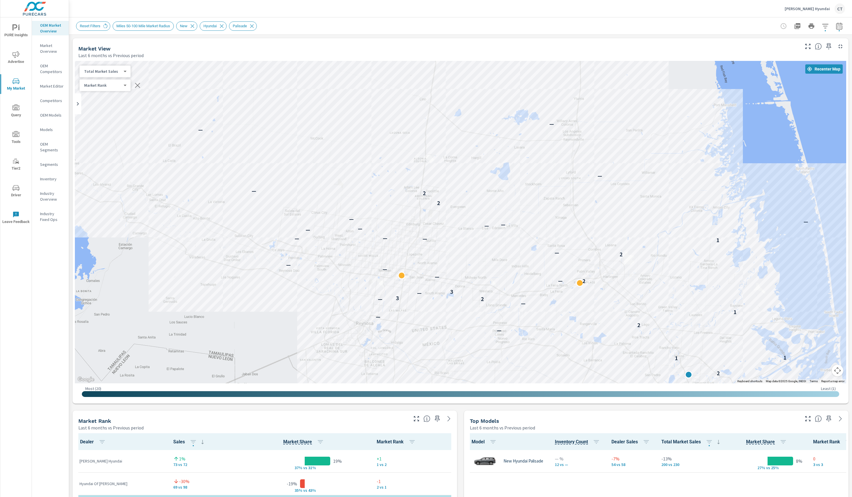
drag, startPoint x: 404, startPoint y: 121, endPoint x: 607, endPoint y: 203, distance: 218.8
click at [607, 203] on div "1 1 2 1 1 — 2 — 1 — 2 — 3 — 3 2 — — — — 2 — 1 — — — — — — — — — 2 2 — — — —" at bounding box center [460, 222] width 771 height 323
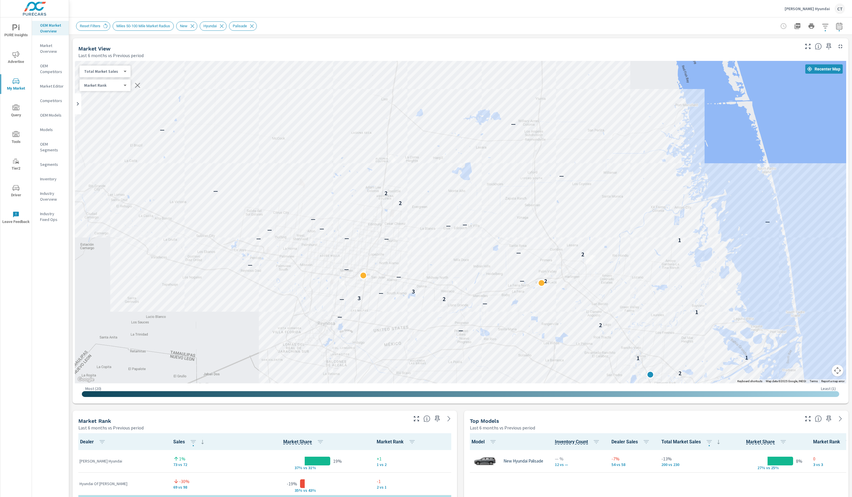
drag, startPoint x: 559, startPoint y: 150, endPoint x: 522, endPoint y: 149, distance: 36.6
click at [522, 149] on div "1 1 2 1 1 — 2 — 1 — 2 — 3 — 3 2 — — — — 2 — 1 — — — — — — — — — 2 2 — — — —" at bounding box center [460, 222] width 771 height 323
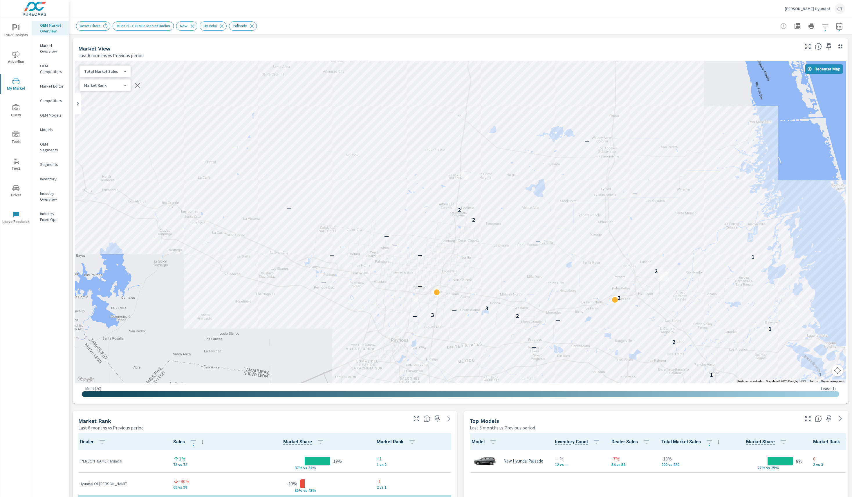
drag, startPoint x: 539, startPoint y: 192, endPoint x: 558, endPoint y: 189, distance: 18.4
click at [559, 187] on div "1 1 2 1 1 — 2 — 1 — 2 — 3 — 3 2 — — — — 2 — 1 — — — — — — — — — 2 2 — — — —" at bounding box center [460, 222] width 771 height 323
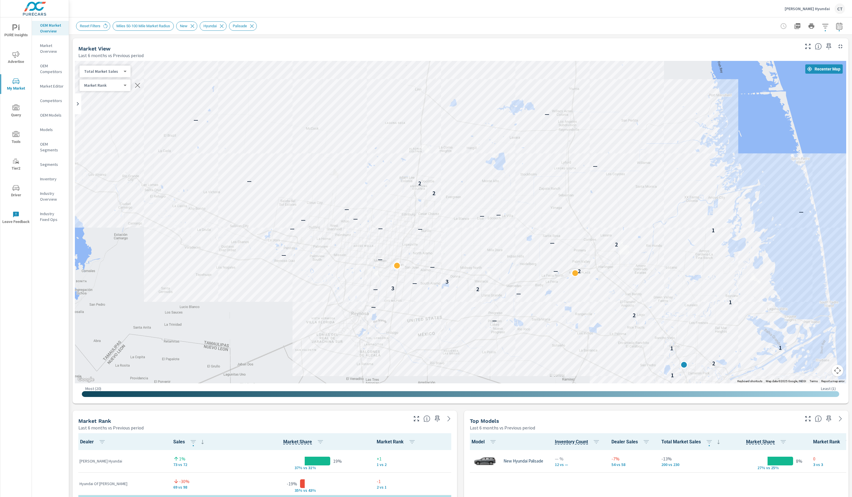
drag, startPoint x: 507, startPoint y: 126, endPoint x: 486, endPoint y: 125, distance: 21.8
click at [486, 125] on div "1 1 2 1 1 — 2 — 1 — 2 — 3 — 3 2 — — — — 2 — 1 — — — — — — — — — 2 2 — — — —" at bounding box center [460, 222] width 771 height 323
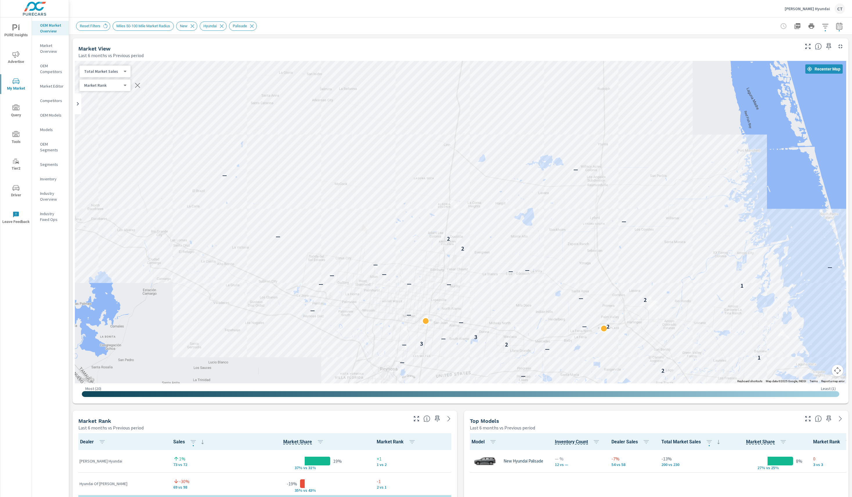
drag, startPoint x: 540, startPoint y: 113, endPoint x: 567, endPoint y: 165, distance: 59.5
click at [572, 166] on div "—" at bounding box center [576, 170] width 8 height 8
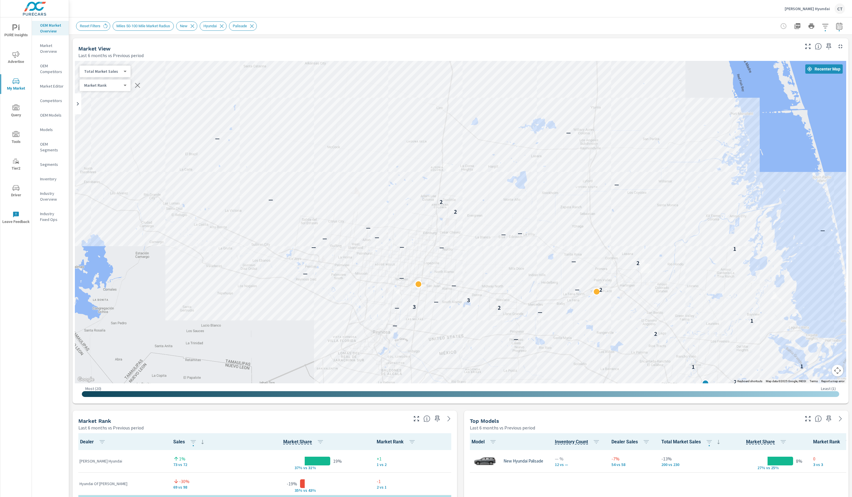
drag, startPoint x: 670, startPoint y: 232, endPoint x: 670, endPoint y: 194, distance: 38.3
click at [670, 194] on div "1 1 2 1 1 — 2 — 1 — 2 — 3 — 3 2 — — — — 2 — 1 — — — — — — — — — 2 2 — — — —" at bounding box center [674, 334] width 439 height 285
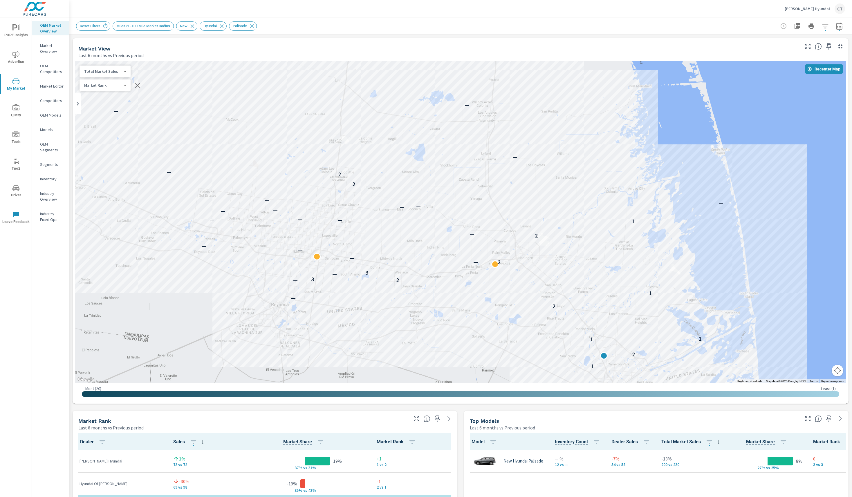
drag, startPoint x: 626, startPoint y: 206, endPoint x: 537, endPoint y: 201, distance: 89.3
click at [537, 201] on div "1 1 2 1 1 — 2 — 1 — 2 — 3 — 3 2 — — — — 2 — 1 — — — — — — — — — 2 2 — — — —" at bounding box center [460, 222] width 771 height 323
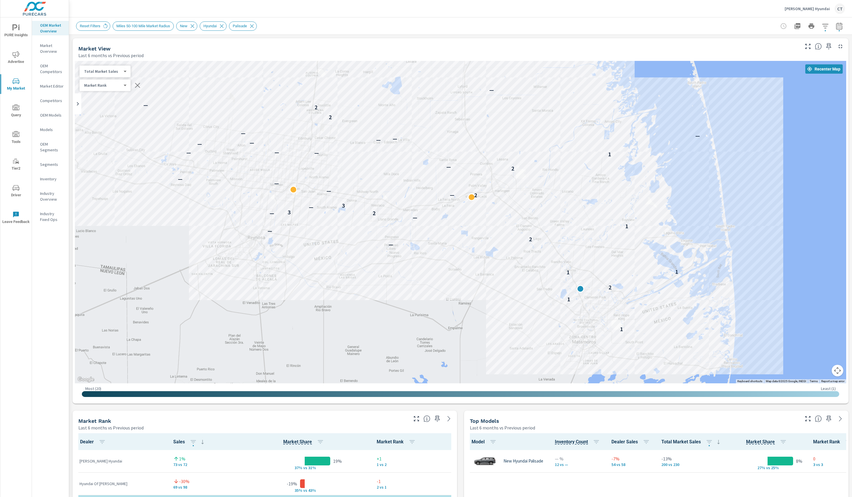
drag, startPoint x: 581, startPoint y: 108, endPoint x: 558, endPoint y: 41, distance: 70.9
click at [558, 41] on div "Market View Last 6 months vs Previous period ← Move left → Move right ↑ Move up…" at bounding box center [461, 221] width 776 height 366
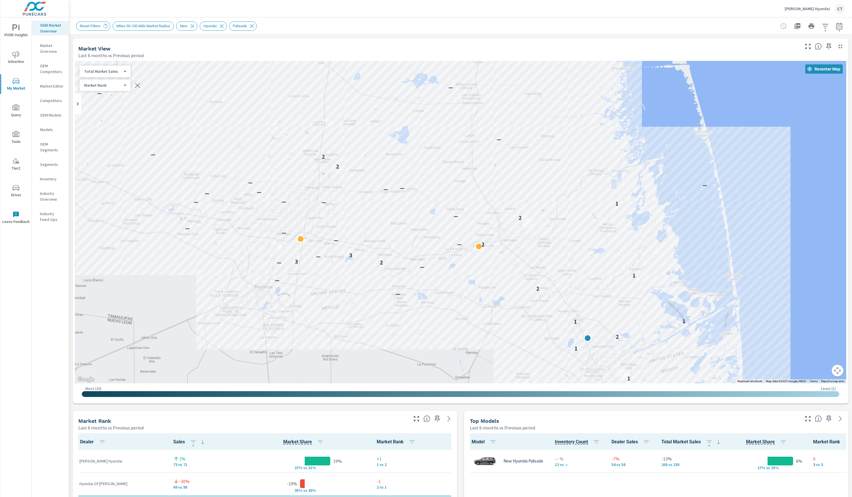
drag, startPoint x: 384, startPoint y: 194, endPoint x: 384, endPoint y: 236, distance: 41.5
click at [390, 241] on div "1 1 2 1 1 — 2 — 1 — 2 — 3 — 3 2 — — — — 2 — 1 — — — — — — — — — 2 2 — — — —" at bounding box center [460, 222] width 771 height 323
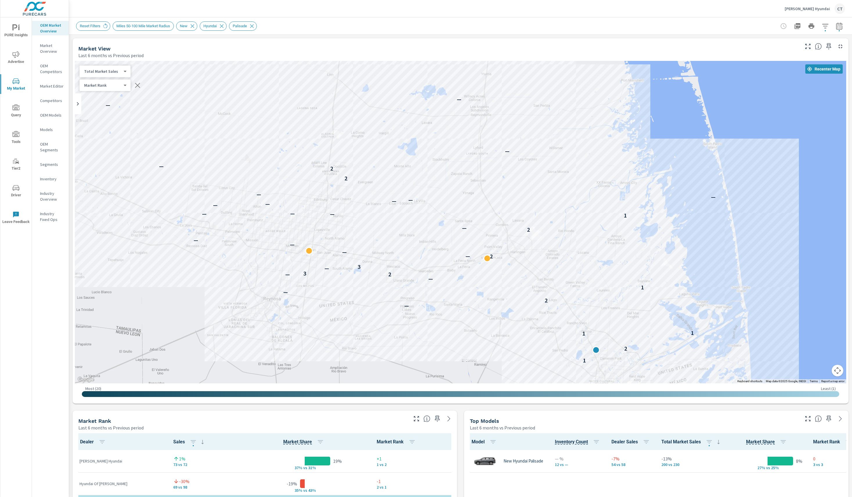
drag, startPoint x: 516, startPoint y: 161, endPoint x: 525, endPoint y: 177, distance: 17.7
click at [525, 177] on div "1 1 2 1 1 — 2 — 1 — 2 — 3 — 3 2 — — — — 2 — 1 — — — — — — — — — 2 2 — — — —" at bounding box center [460, 222] width 771 height 323
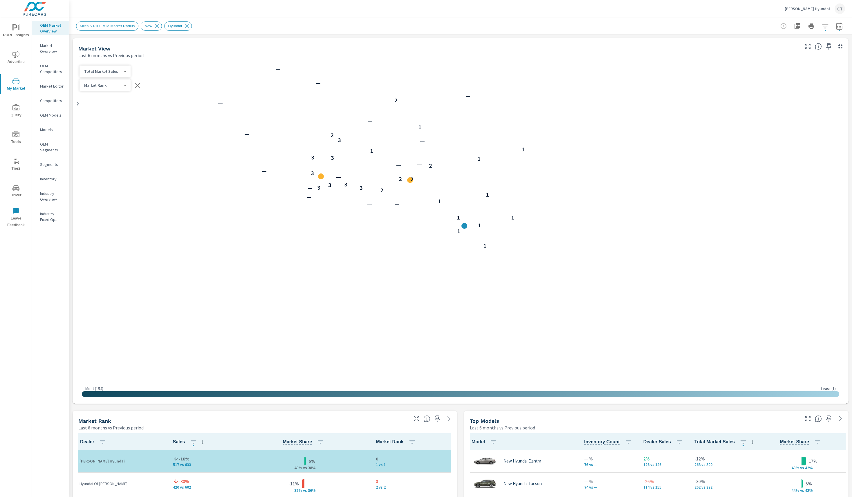
scroll to position [46, 0]
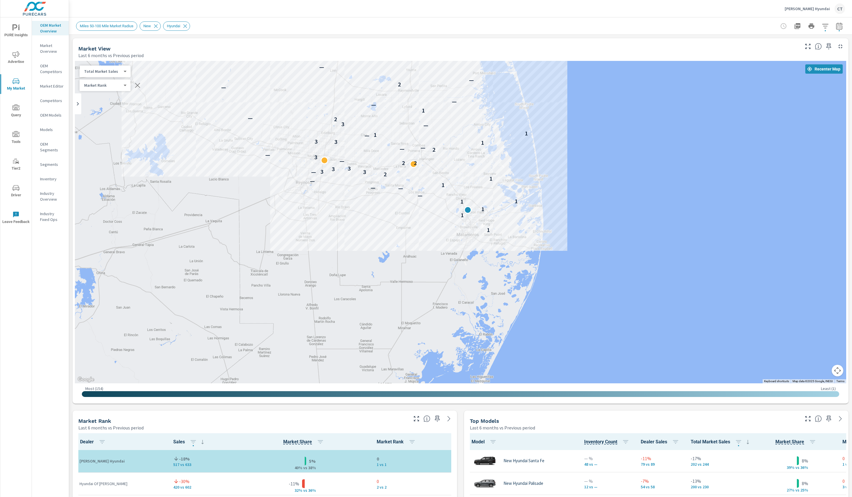
click at [822, 27] on icon "button" at bounding box center [825, 26] width 7 height 7
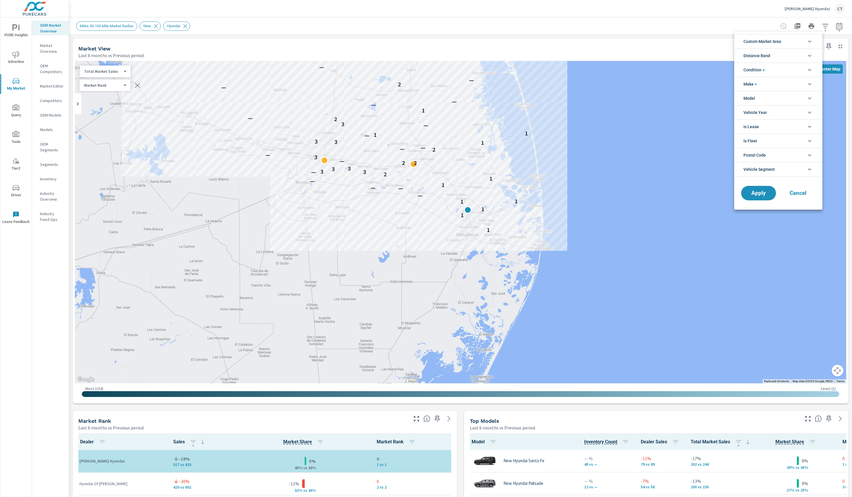
click at [771, 71] on li "Condition" at bounding box center [778, 70] width 88 height 14
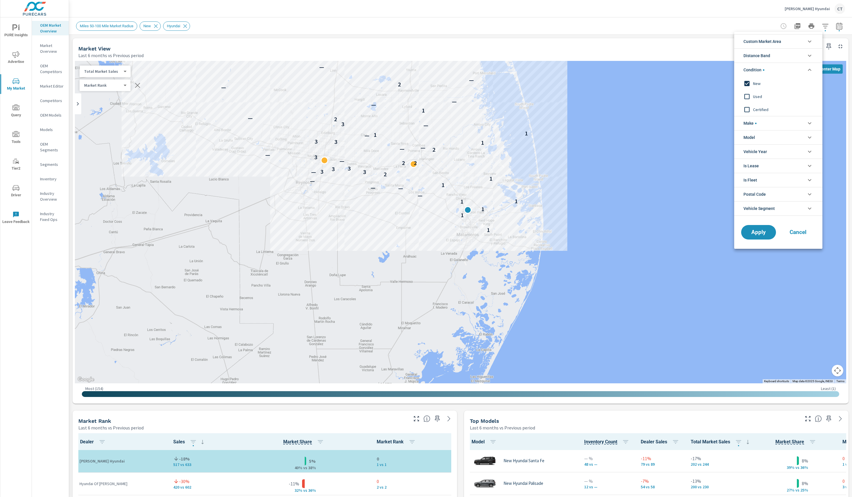
click at [764, 120] on li "Make" at bounding box center [778, 123] width 88 height 14
click at [760, 145] on li "Model" at bounding box center [778, 150] width 88 height 14
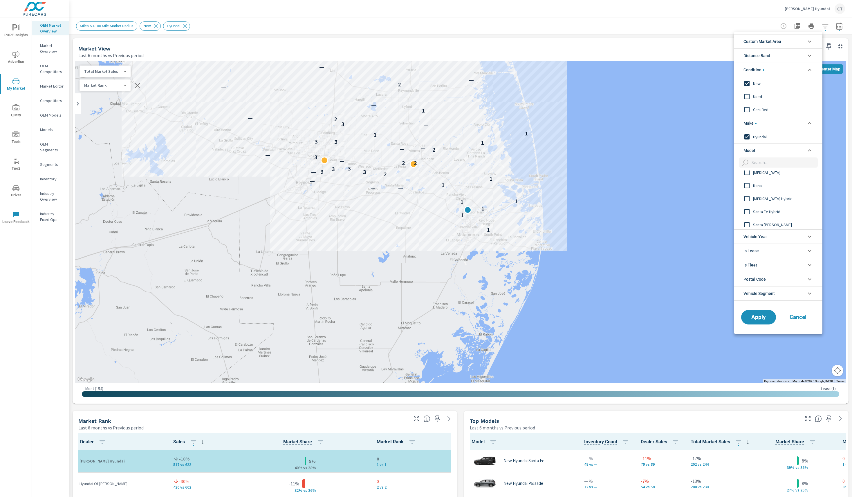
scroll to position [82, 0]
click at [773, 164] on input "filter options" at bounding box center [783, 163] width 68 height 10
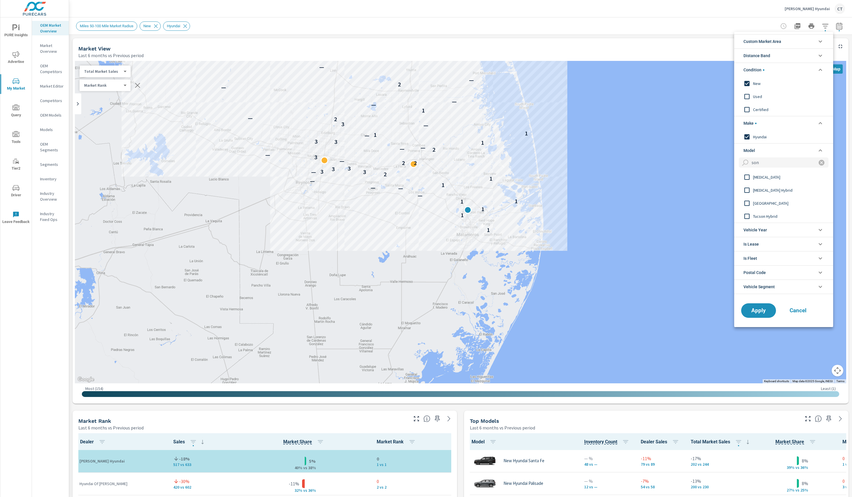
type input "son"
click at [767, 181] on span "Sonata" at bounding box center [785, 177] width 64 height 7
click at [774, 187] on span "Sonata Hybrid" at bounding box center [785, 190] width 64 height 7
click at [763, 311] on span "Apply" at bounding box center [759, 311] width 24 height 6
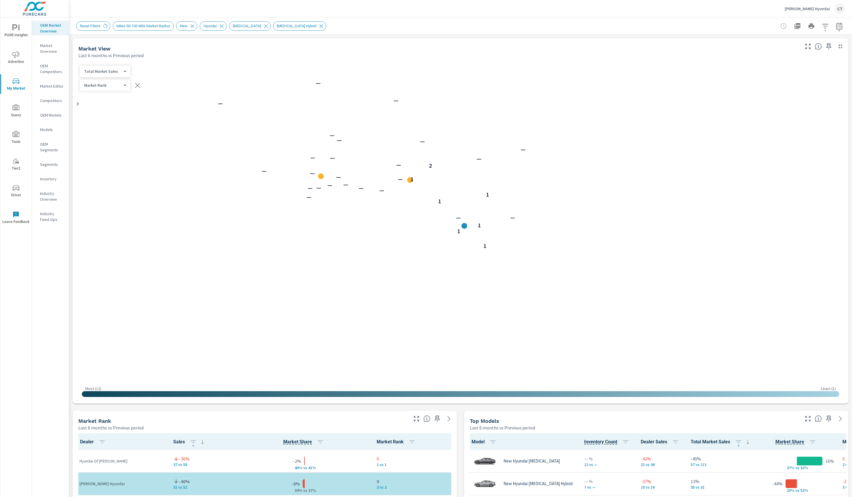
scroll to position [0, 0]
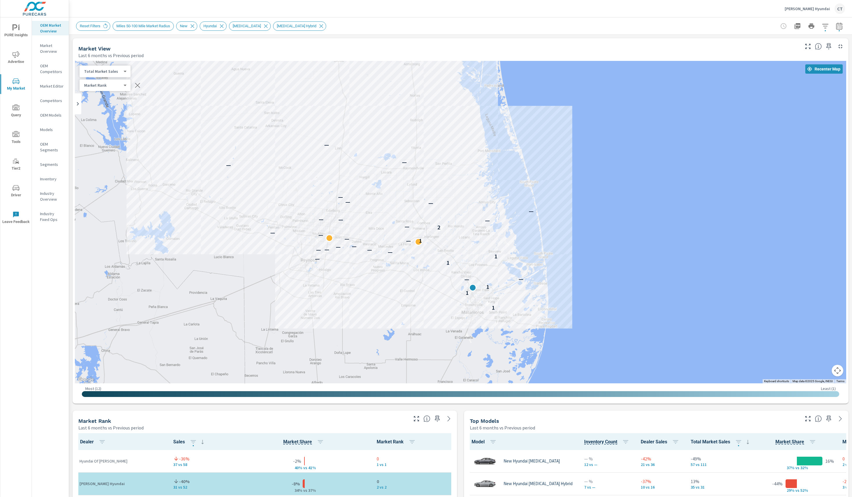
drag, startPoint x: 658, startPoint y: 198, endPoint x: 663, endPoint y: 276, distance: 78.5
click at [663, 276] on div "1 1 1 — — 1 — 1 — — — — — — 1 — — — — 2 — — — — — — — — — — —" at bounding box center [460, 222] width 771 height 323
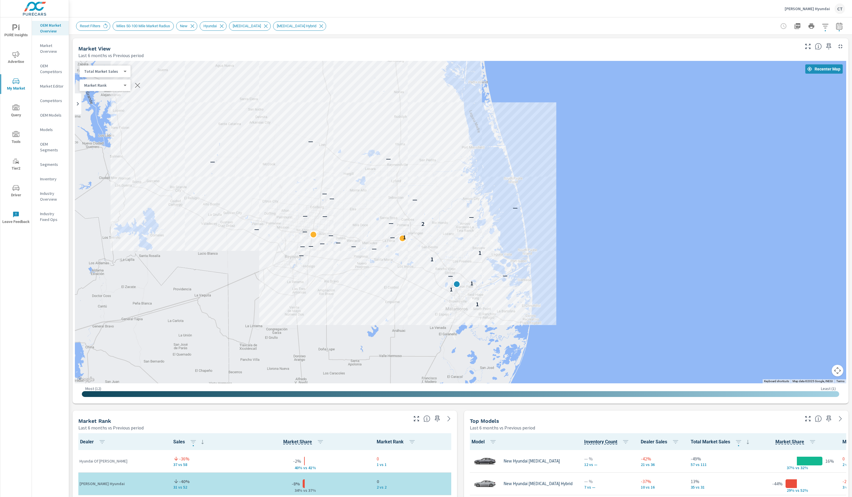
drag, startPoint x: 660, startPoint y: 276, endPoint x: 644, endPoint y: 256, distance: 25.8
click at [644, 256] on div "1 1 1 — — 1 — 1 — — — — — — 1 — — — — 2 — — — — — — — — — — —" at bounding box center [664, 361] width 439 height 285
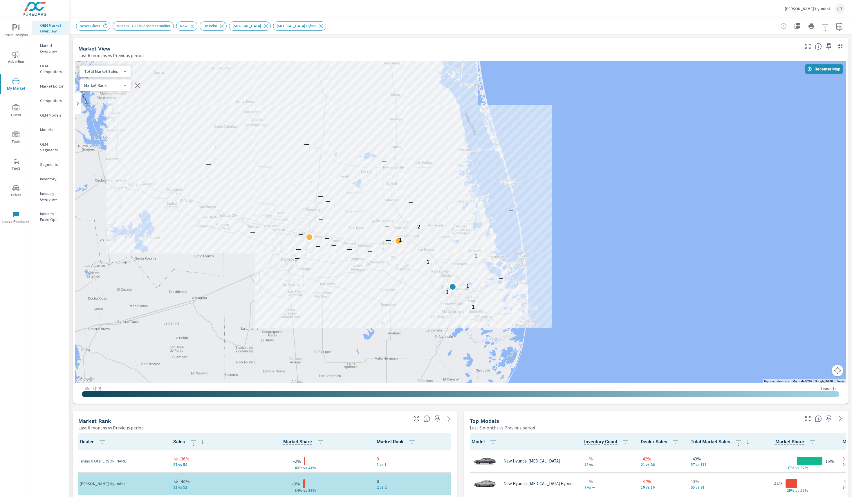
click at [641, 245] on div "1 1 1 — — 1 — 1 — — — — — — 1 — — — — 2 — — — — — — — — — — —" at bounding box center [676, 367] width 439 height 285
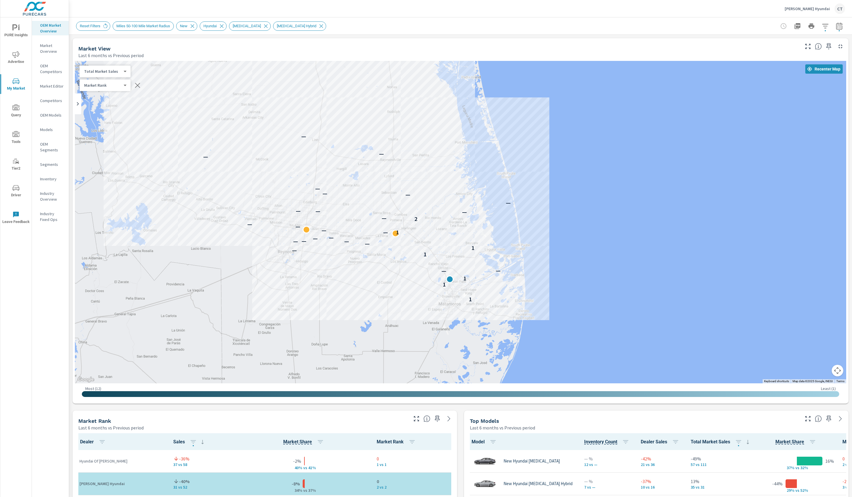
drag, startPoint x: 641, startPoint y: 244, endPoint x: 639, endPoint y: 235, distance: 8.6
click at [639, 235] on div "1 1 1 — — 1 — 1 — — — — — — 1 — — — — 2 — — — — — — — — — — —" at bounding box center [677, 357] width 439 height 285
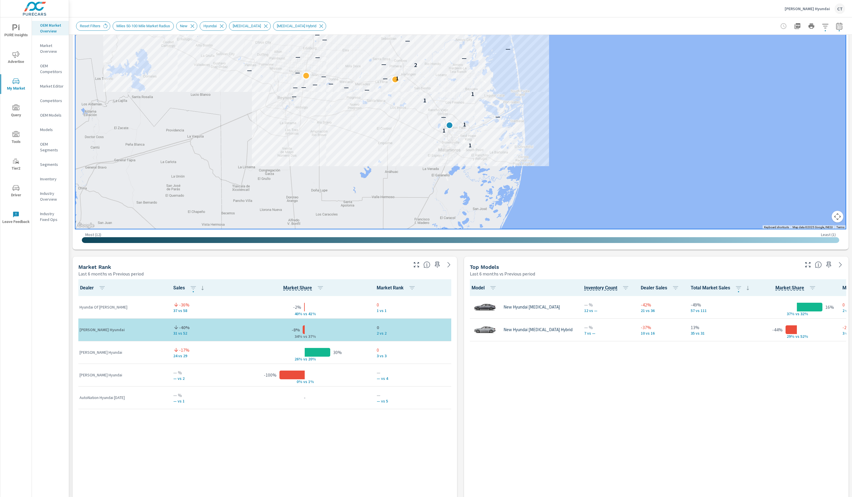
scroll to position [160, 0]
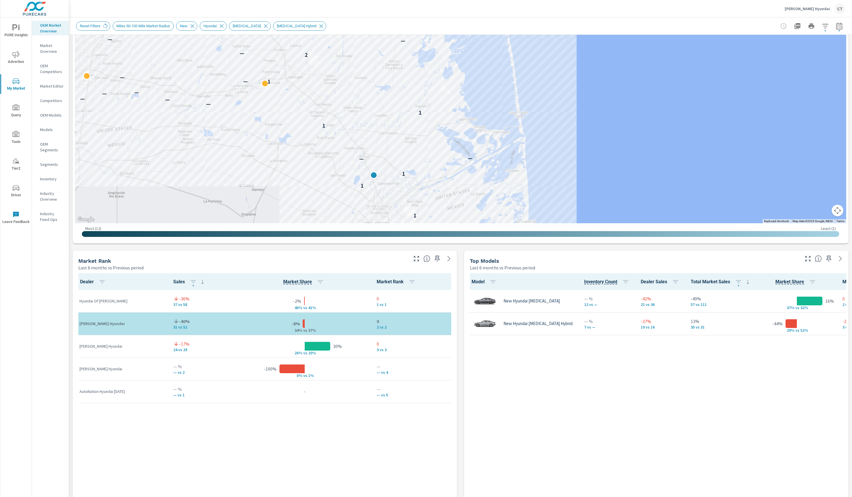
drag, startPoint x: 553, startPoint y: 121, endPoint x: 567, endPoint y: 169, distance: 49.4
click at [567, 169] on div "1 1 1 — — 1 — 1 — — — — — — 1 — — — — 2 — — — — — — — — — — — — — — —" at bounding box center [693, 254] width 439 height 285
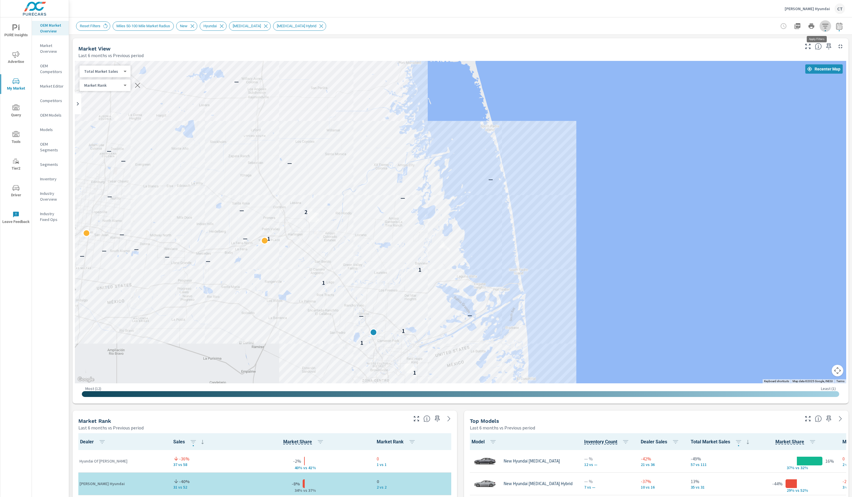
click at [820, 30] on button "button" at bounding box center [826, 26] width 12 height 12
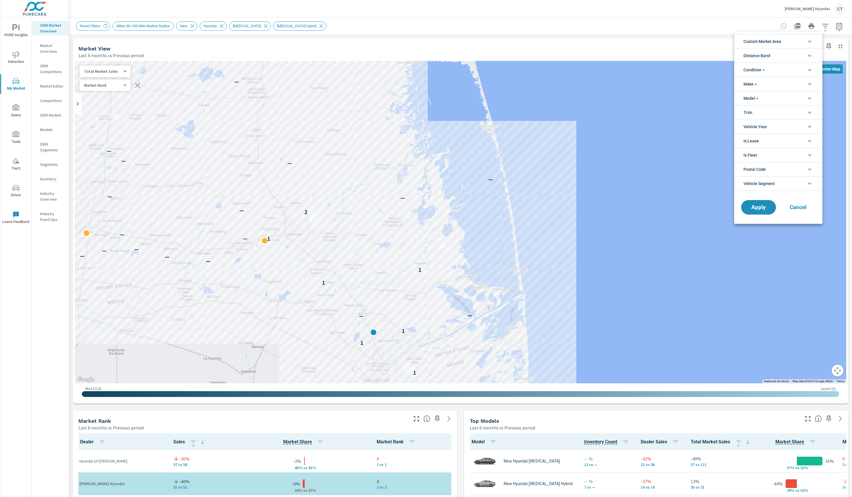
scroll to position [33, 0]
click at [785, 57] on li "Distance Band" at bounding box center [778, 55] width 88 height 14
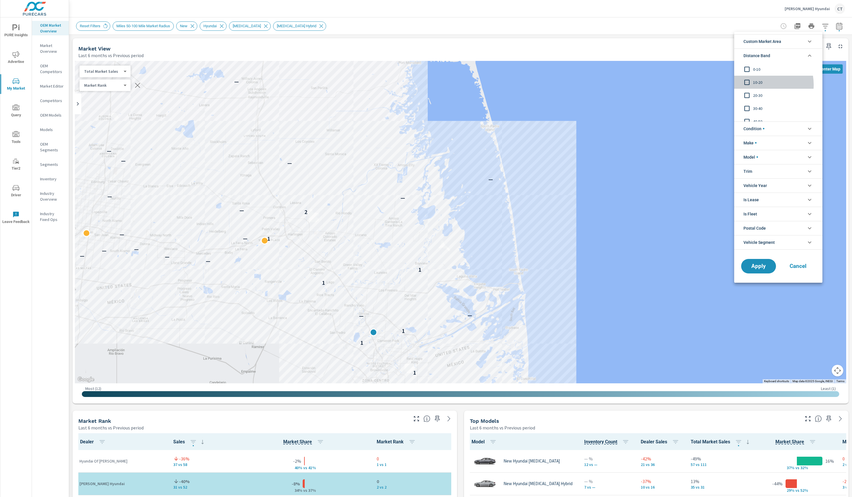
click at [760, 85] on span "10-20" at bounding box center [785, 82] width 64 height 7
click at [760, 69] on span "0-10" at bounding box center [785, 69] width 64 height 7
click at [755, 272] on button "Apply" at bounding box center [759, 266] width 36 height 15
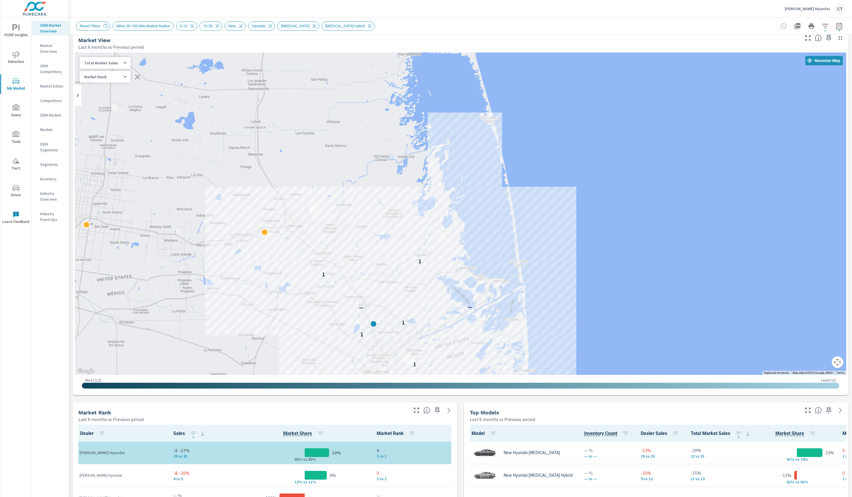
scroll to position [8, 0]
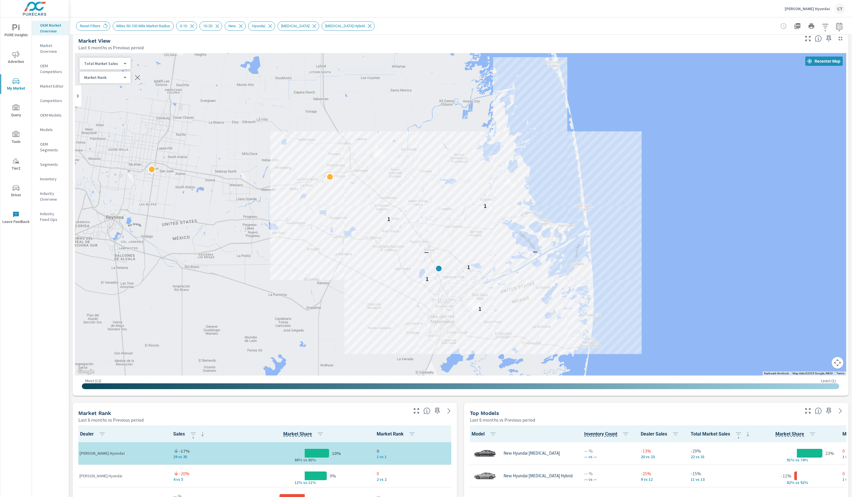
drag, startPoint x: 690, startPoint y: 190, endPoint x: 751, endPoint y: 144, distance: 76.0
click at [751, 144] on div "1 1 1 — — 1 1" at bounding box center [460, 214] width 771 height 323
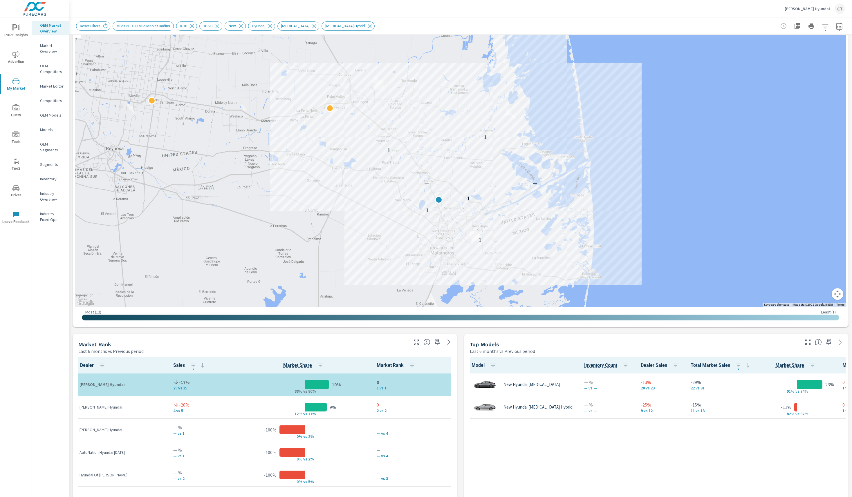
scroll to position [80, 0]
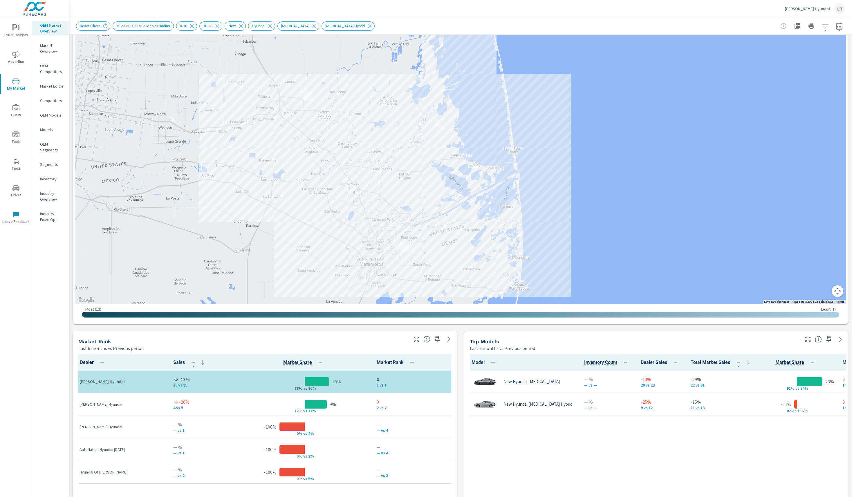
drag, startPoint x: 730, startPoint y: 184, endPoint x: 655, endPoint y: 198, distance: 75.6
click at [656, 199] on div "1 1 1 — — 1 1" at bounding box center [609, 299] width 439 height 285
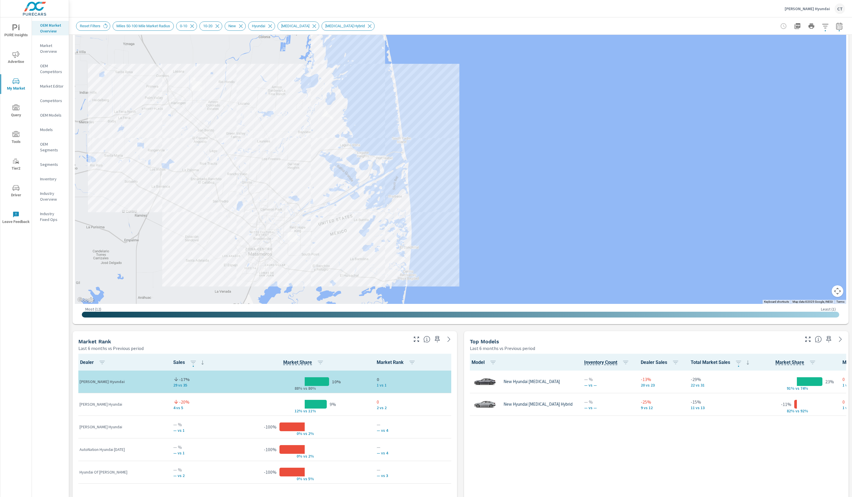
drag, startPoint x: 646, startPoint y: 193, endPoint x: 583, endPoint y: 175, distance: 66.0
click at [583, 175] on div "1 1 1 — — 1 1" at bounding box center [497, 289] width 439 height 285
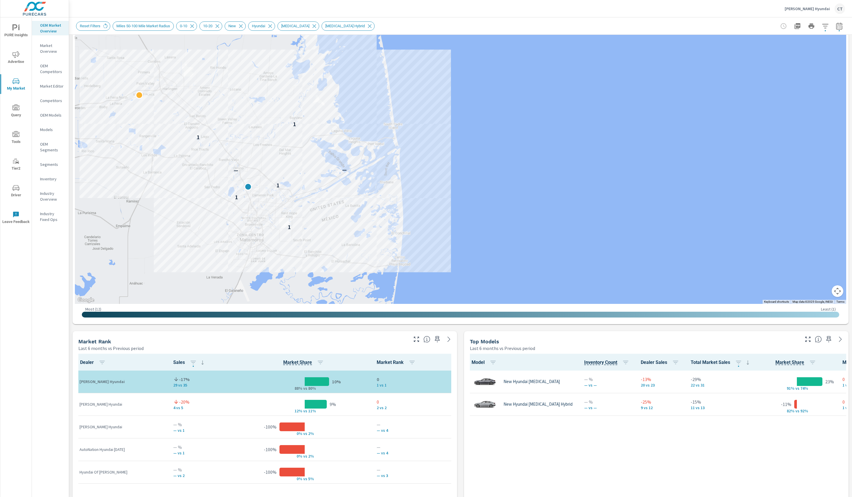
drag, startPoint x: 603, startPoint y: 177, endPoint x: 581, endPoint y: 163, distance: 26.5
click at [581, 163] on div "1 1 1 — — 1 1" at bounding box center [672, 269] width 439 height 285
click at [820, 26] on button "button" at bounding box center [826, 26] width 12 height 12
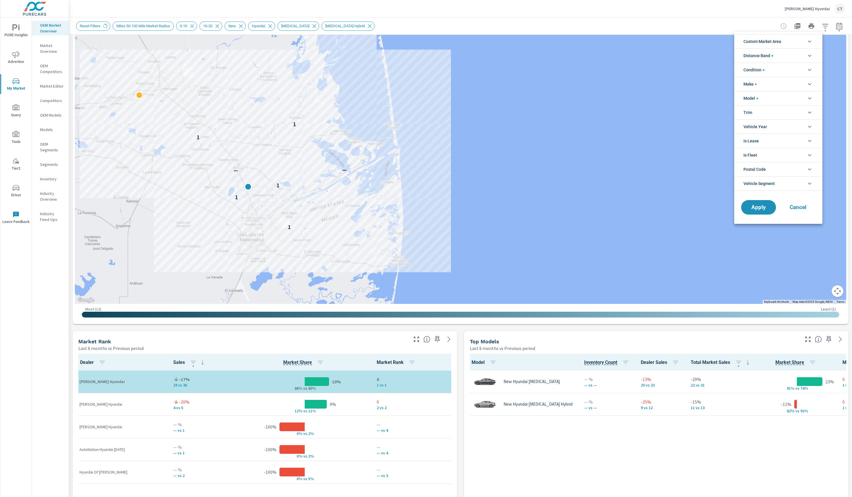
scroll to position [59, 0]
drag, startPoint x: 774, startPoint y: 55, endPoint x: 791, endPoint y: 62, distance: 18.6
click at [773, 54] on span "Distance Band" at bounding box center [759, 56] width 30 height 14
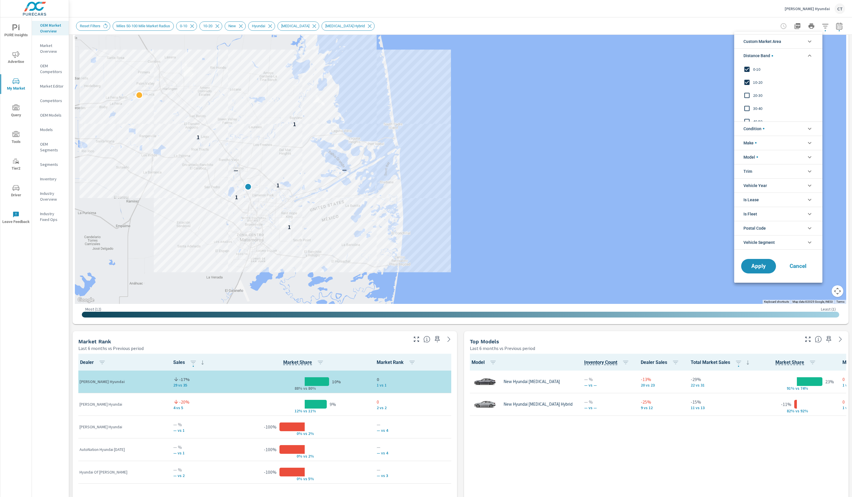
click at [775, 92] on span "20-30" at bounding box center [785, 95] width 64 height 7
click at [759, 266] on span "Apply" at bounding box center [759, 267] width 24 height 6
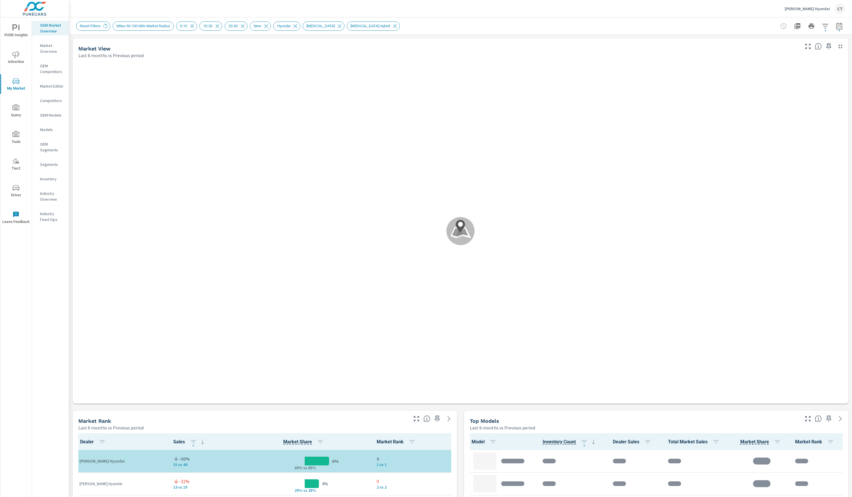
scroll to position [0, 0]
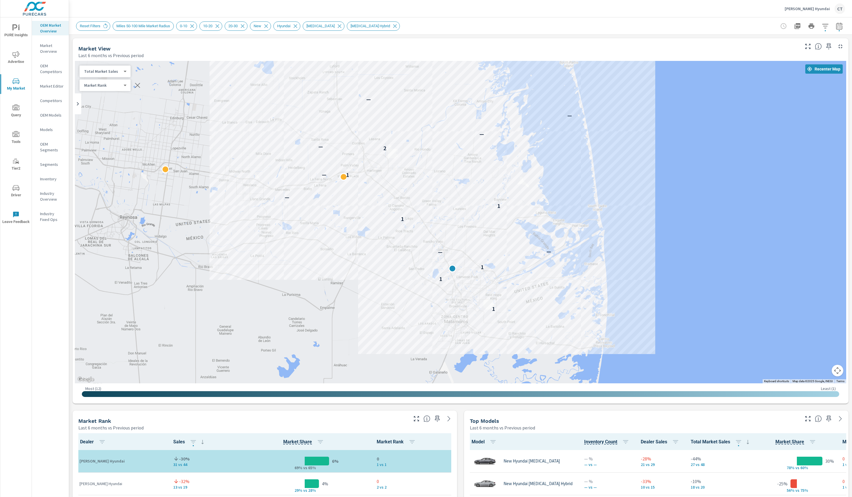
drag, startPoint x: 538, startPoint y: 181, endPoint x: 740, endPoint y: 180, distance: 201.4
click at [740, 180] on div "1 1 1 — — 1 1 — 1 — 2 — — — —" at bounding box center [460, 222] width 771 height 323
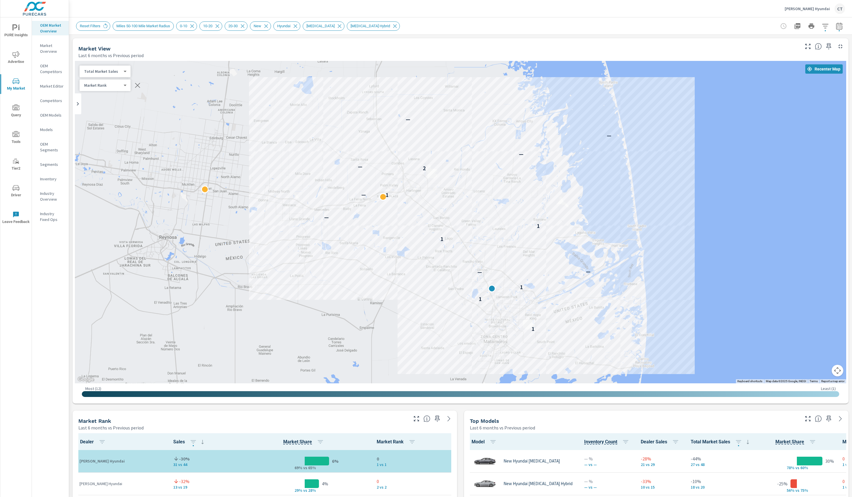
drag, startPoint x: 672, startPoint y: 124, endPoint x: 694, endPoint y: 145, distance: 30.2
click at [694, 145] on div "1 1 1 — — 1 1 — 1 — 2 — — — —" at bounding box center [460, 222] width 771 height 323
click at [816, 32] on div "Reset Filters Miles 50-100 Mile Market Radius 0-10 10-20 20-30 New Hyundai Sona…" at bounding box center [460, 25] width 769 height 17
click at [820, 31] on button "button" at bounding box center [826, 26] width 12 height 12
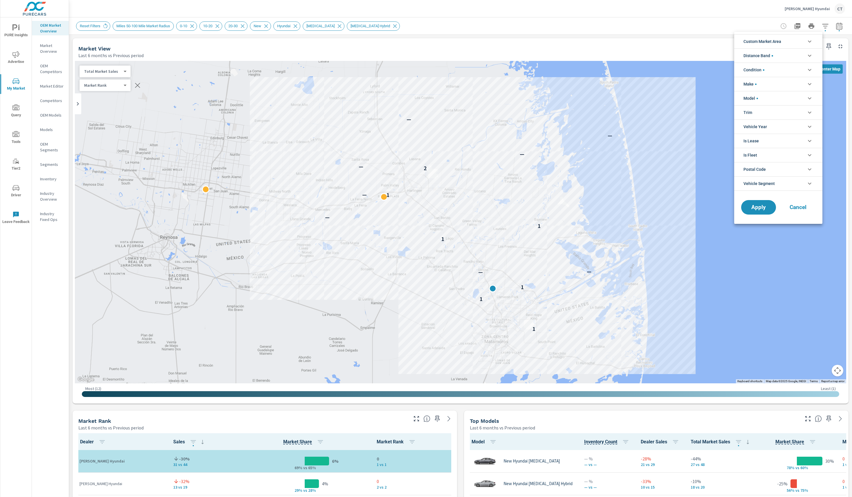
scroll to position [59, 0]
click at [849, 229] on div at bounding box center [426, 248] width 852 height 497
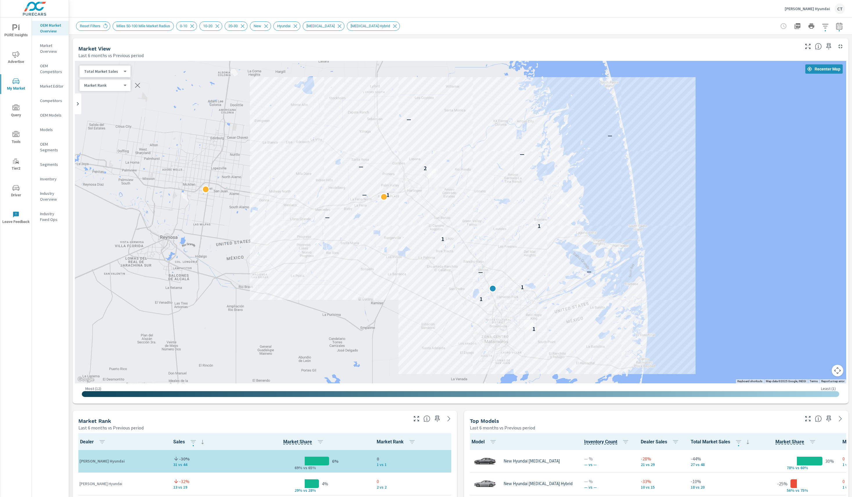
drag, startPoint x: 847, startPoint y: 216, endPoint x: 848, endPoint y: 233, distance: 17.4
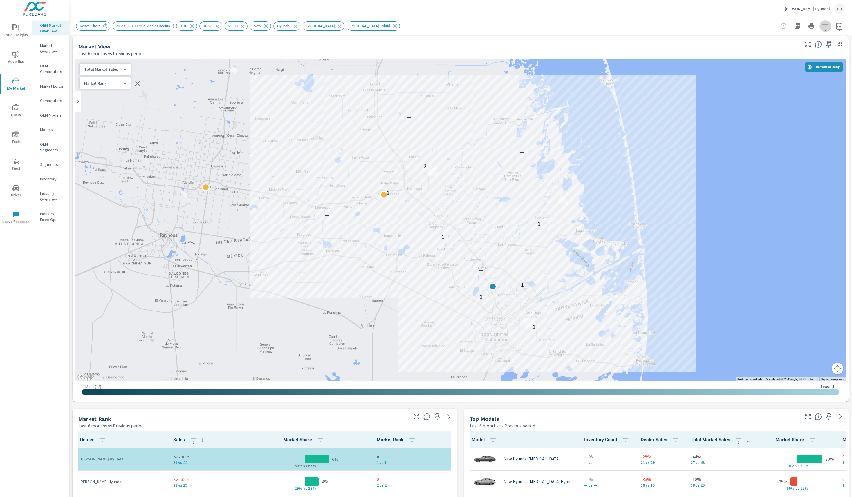
click at [822, 29] on icon "button" at bounding box center [825, 26] width 7 height 7
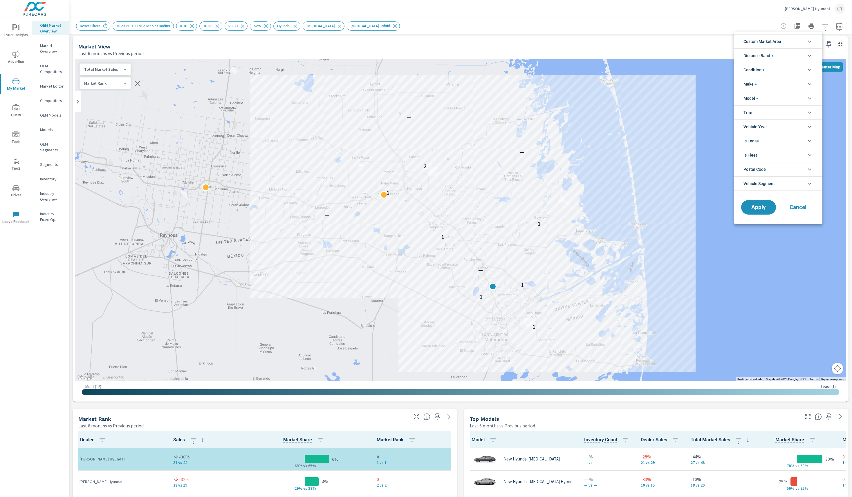
scroll to position [59, 0]
click at [784, 53] on li "Distance Band" at bounding box center [778, 55] width 88 height 14
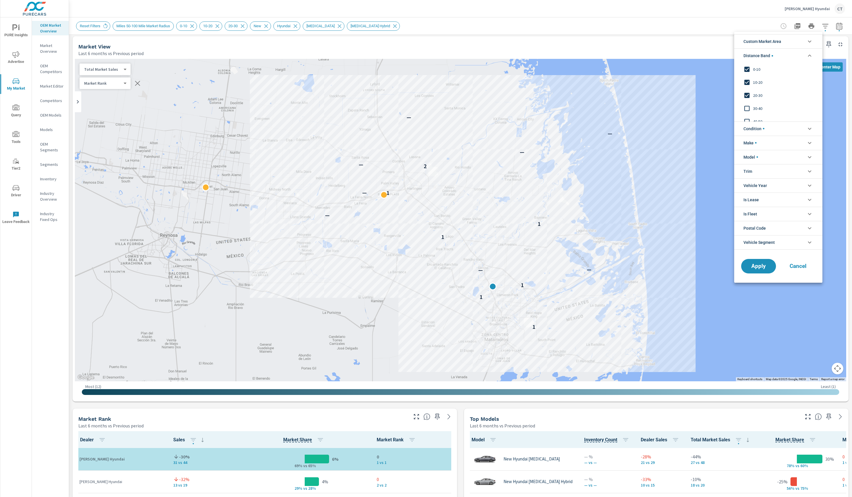
click at [757, 109] on span "30-40" at bounding box center [785, 108] width 64 height 7
click at [755, 265] on span "Apply" at bounding box center [759, 267] width 24 height 6
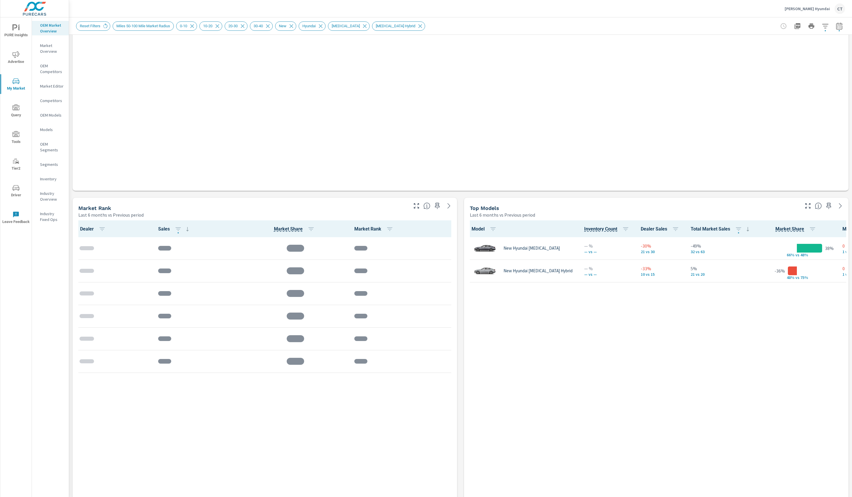
scroll to position [212, 0]
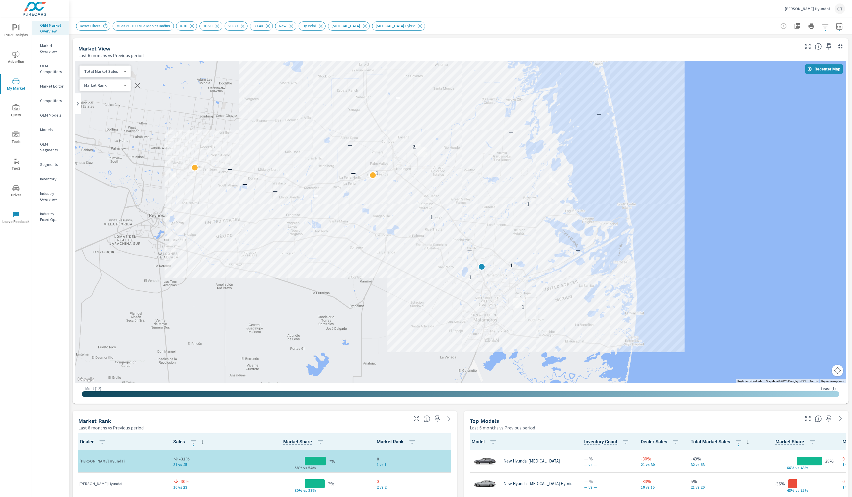
drag, startPoint x: 736, startPoint y: 194, endPoint x: 717, endPoint y: 172, distance: 29.3
click at [717, 172] on div "1 1 1 — — 1 1 — — — 1 — — 2 — — — —" at bounding box center [460, 222] width 771 height 323
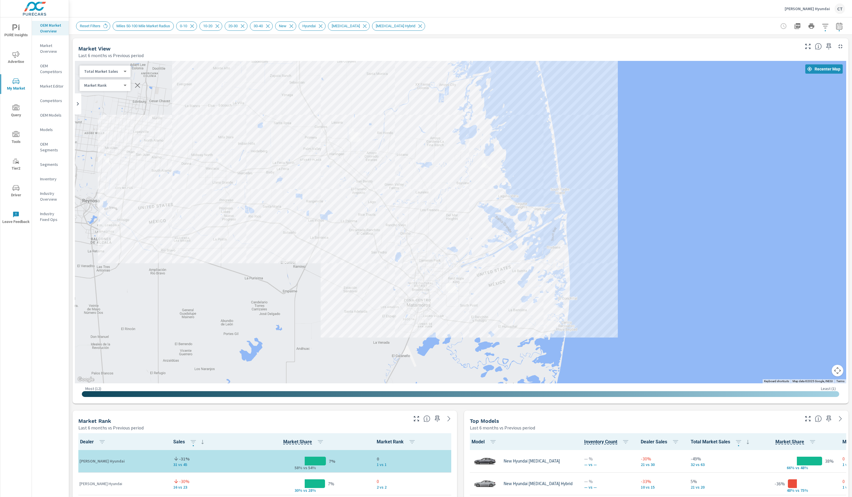
drag, startPoint x: 780, startPoint y: 212, endPoint x: 724, endPoint y: 205, distance: 55.9
click at [724, 205] on div "1 1 1 — — 1 1 — — — 1 — — 2 — — — —" at bounding box center [460, 222] width 771 height 323
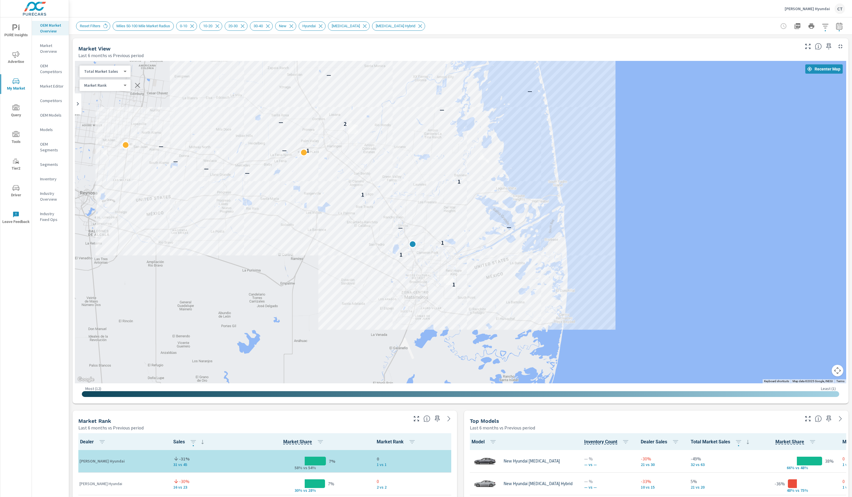
drag, startPoint x: 745, startPoint y: 223, endPoint x: 734, endPoint y: 217, distance: 12.5
click at [734, 217] on div "1 1 1 — — 1 1 — — — 1 — — 2 — — — —" at bounding box center [670, 358] width 439 height 285
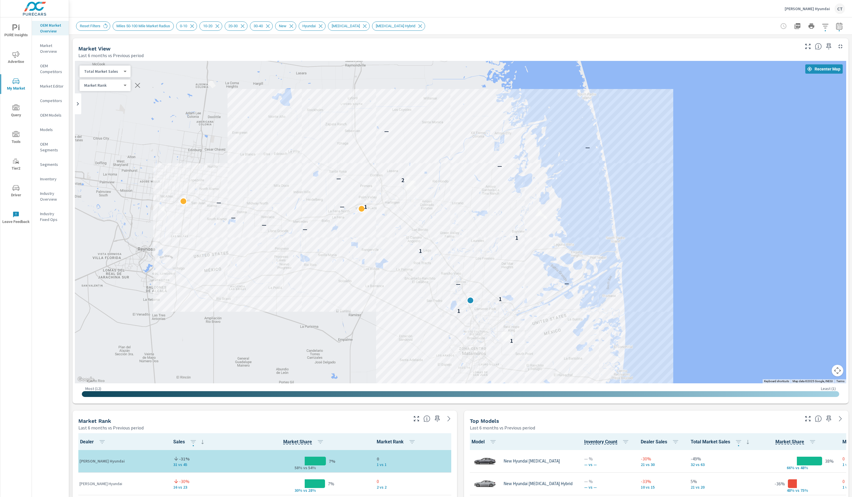
drag, startPoint x: 320, startPoint y: 235, endPoint x: 379, endPoint y: 209, distance: 64.2
click at [371, 271] on div "1 1 1 — — 1 1 — — — 1 — — 2 — — — —" at bounding box center [460, 222] width 771 height 323
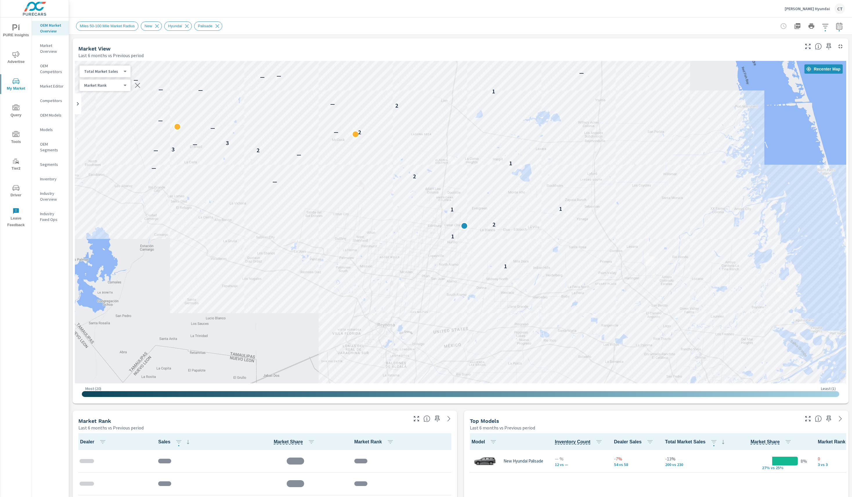
scroll to position [0, 0]
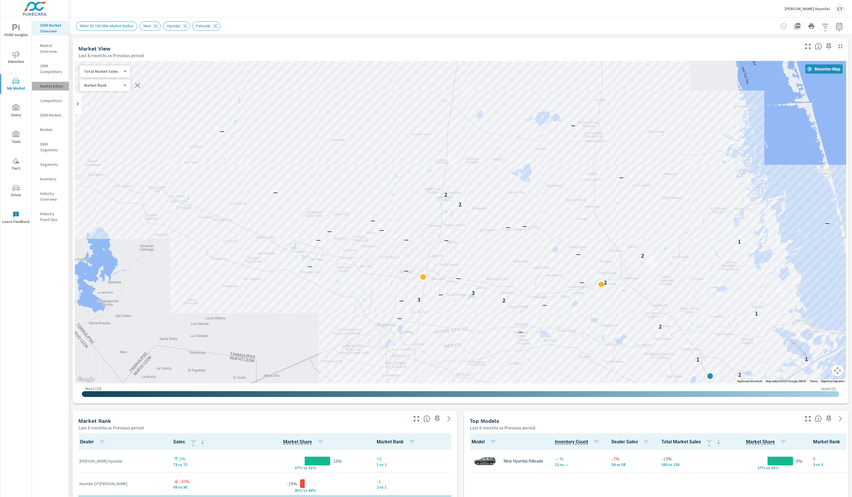
click at [53, 85] on p "Market Editor" at bounding box center [52, 86] width 24 height 6
